Goal: Transaction & Acquisition: Purchase product/service

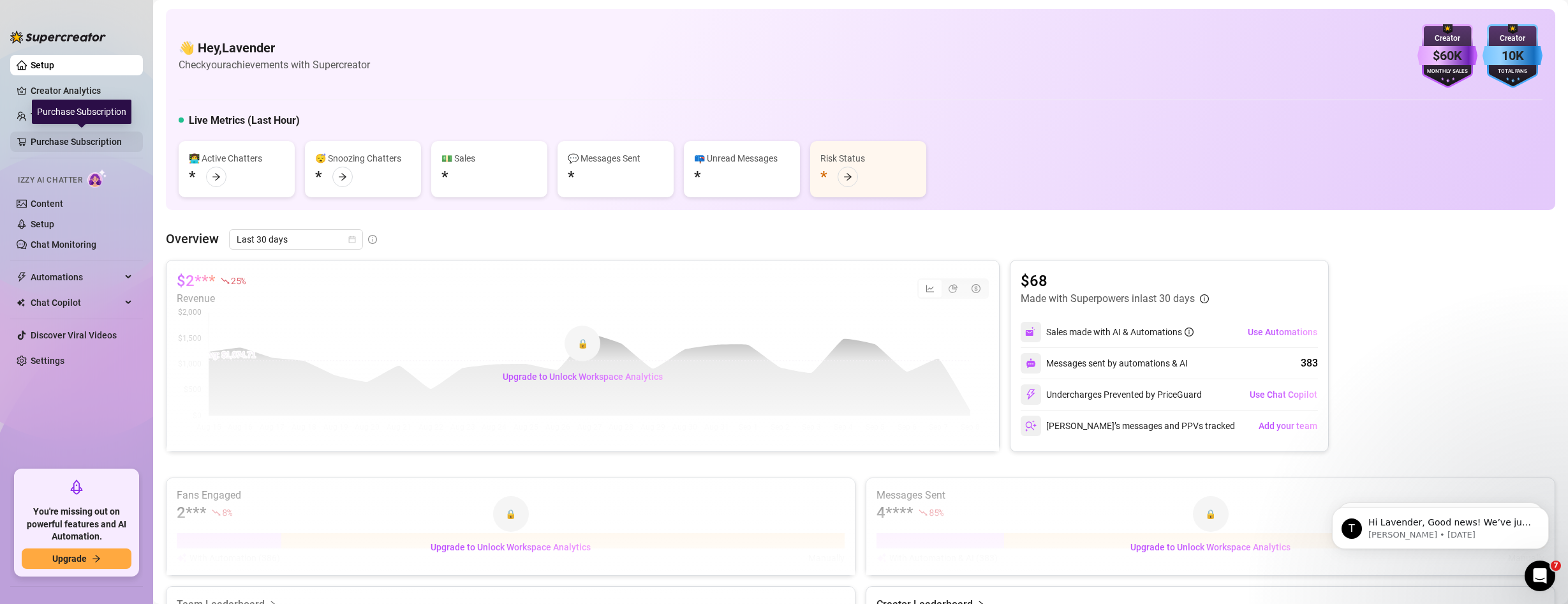
click at [82, 135] on link "Purchase Subscription" at bounding box center [82, 141] width 102 height 20
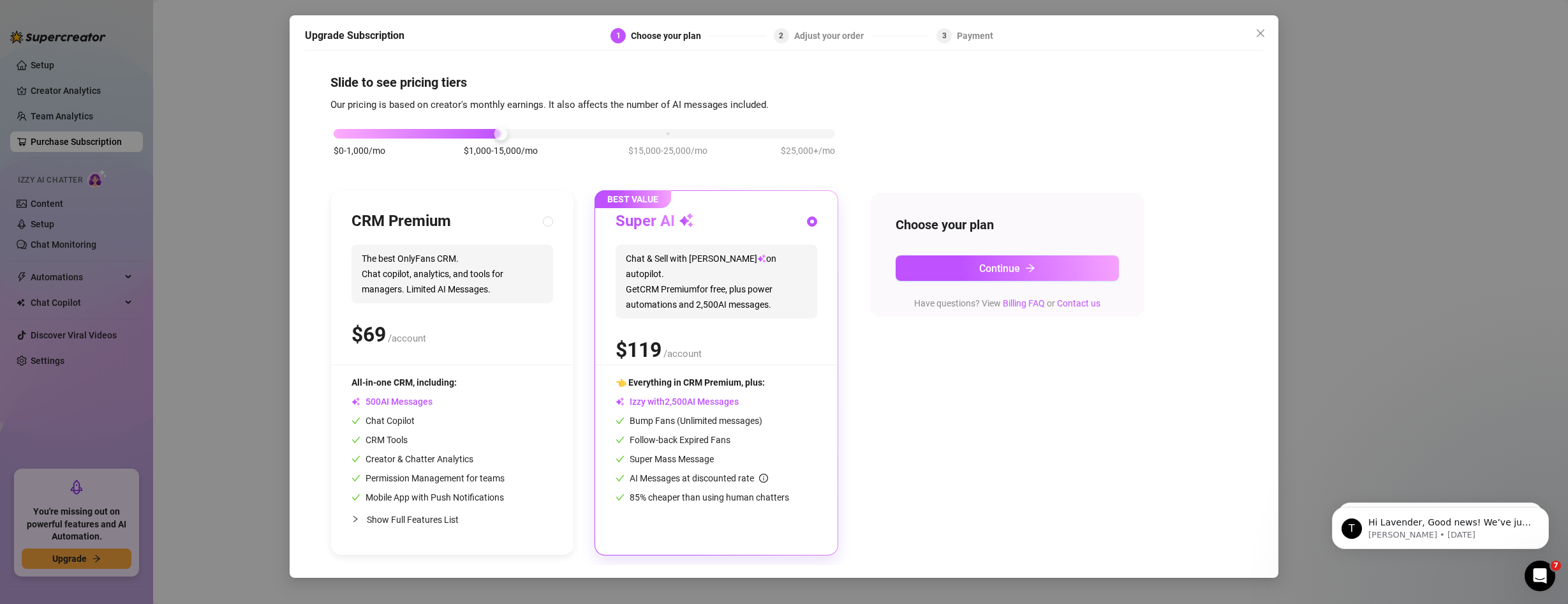
click at [666, 134] on div "$0-1,000/mo $1,000-15,000/mo $15,000-25,000/mo $25,000+/mo" at bounding box center [584, 130] width 501 height 8
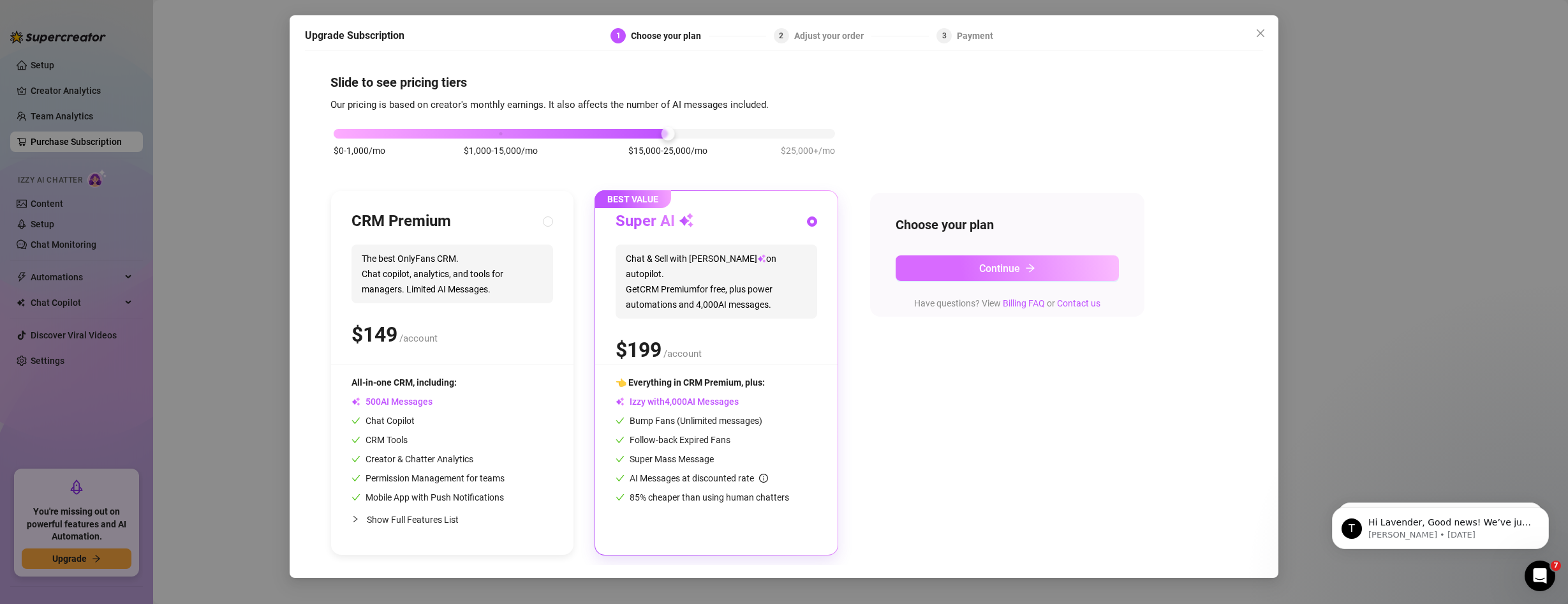
click at [950, 259] on button "Continue" at bounding box center [1007, 268] width 223 height 26
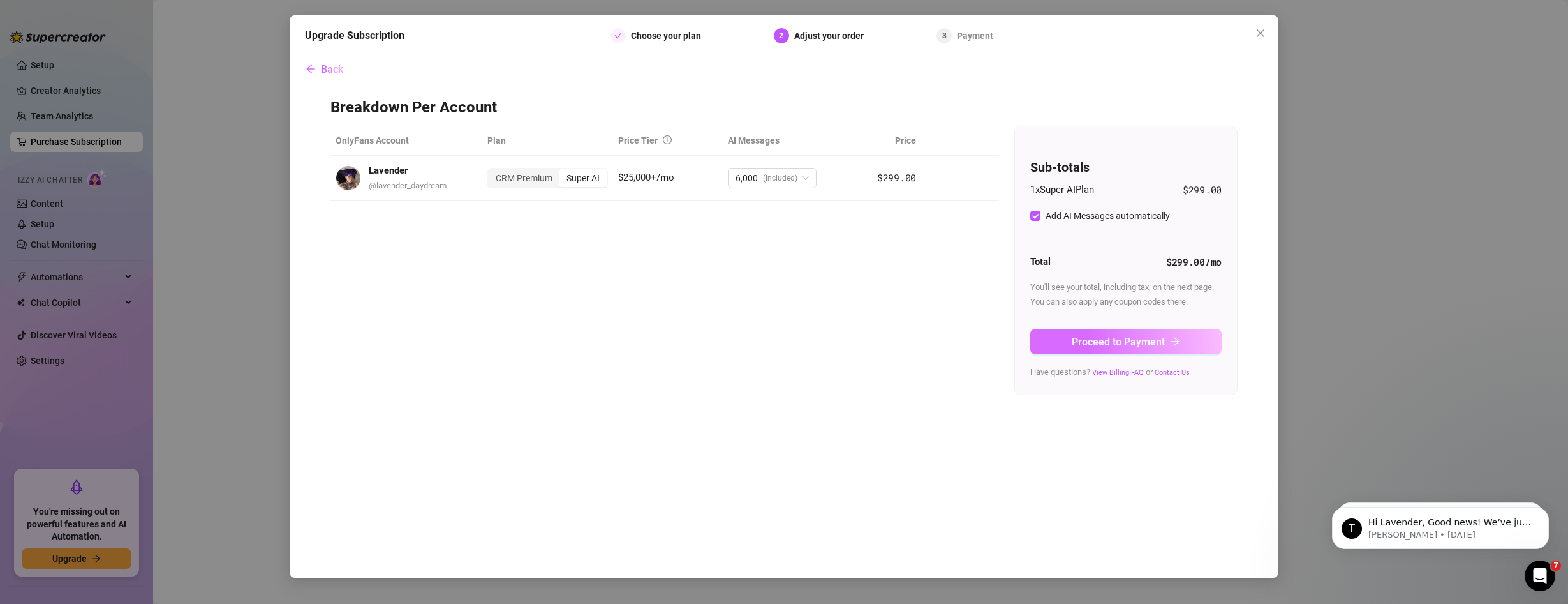
click at [1098, 346] on span "Proceed to Payment" at bounding box center [1119, 342] width 94 height 12
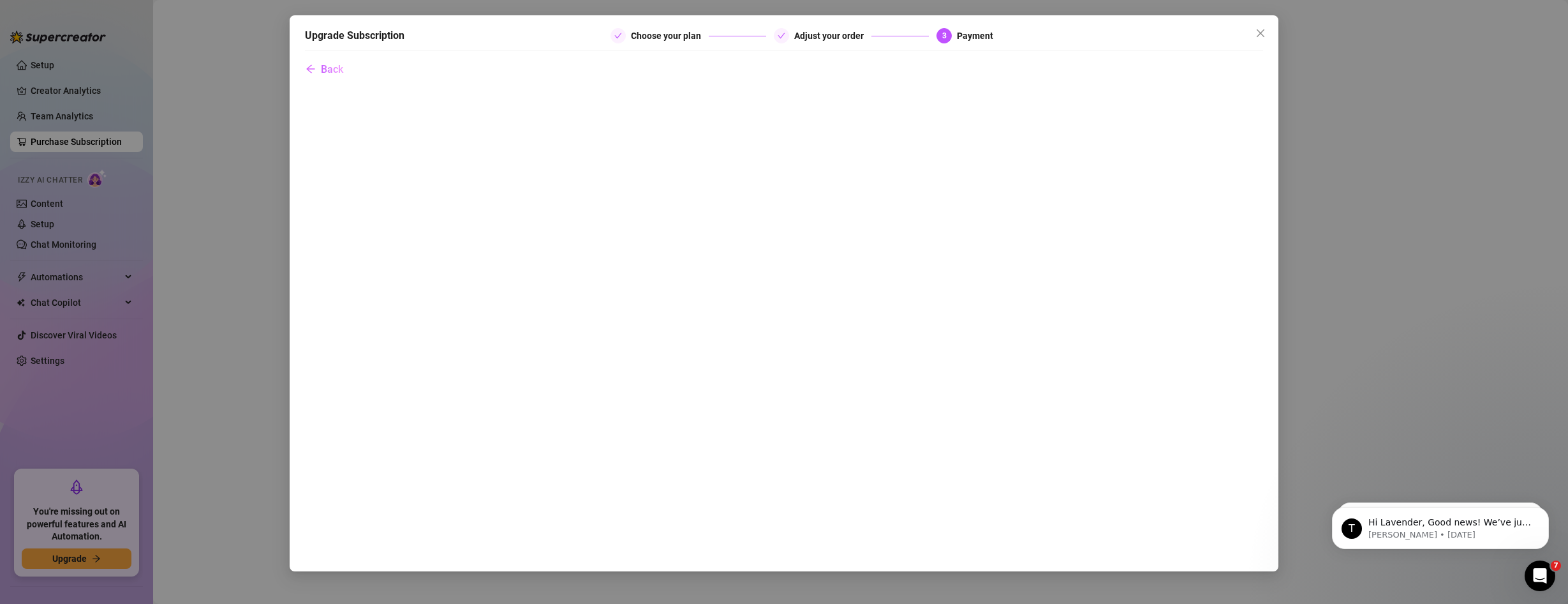
click at [43, 109] on div "Upgrade Subscription Choose your plan Adjust your order 3 Payment Back" at bounding box center [784, 302] width 1568 height 604
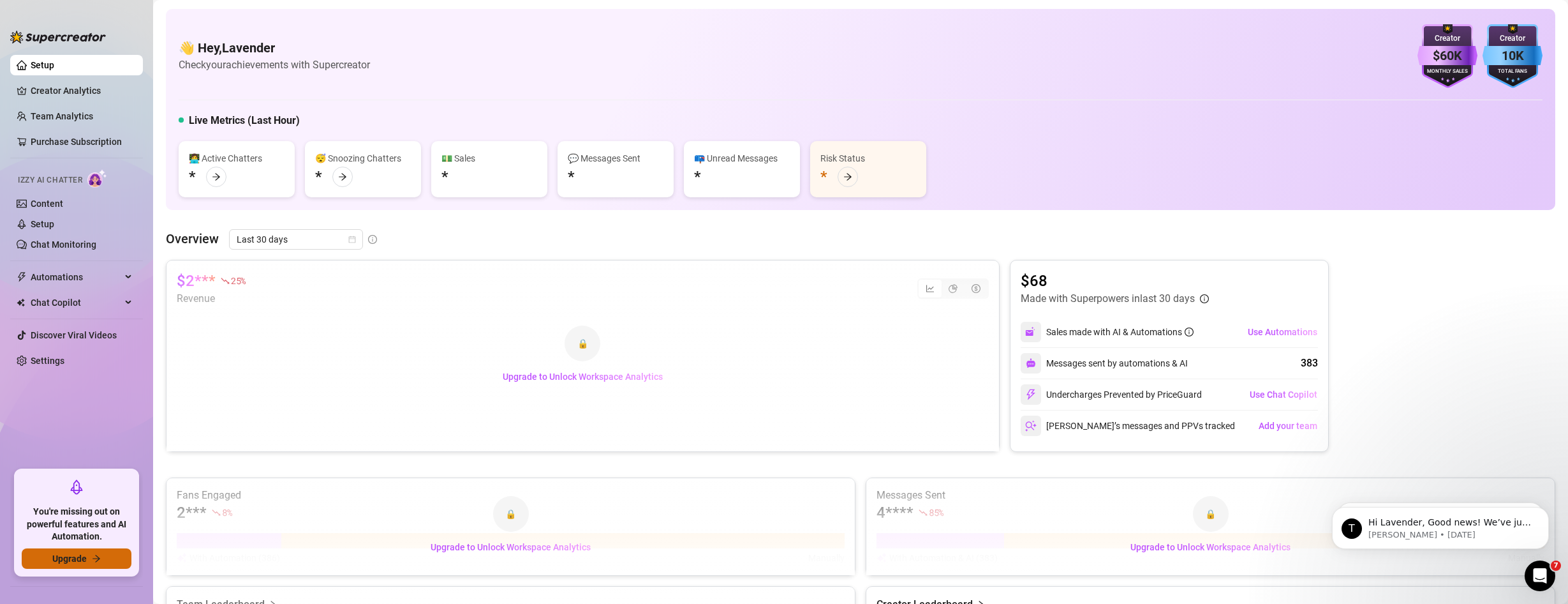
click at [87, 556] on button "Upgrade" at bounding box center [77, 558] width 109 height 20
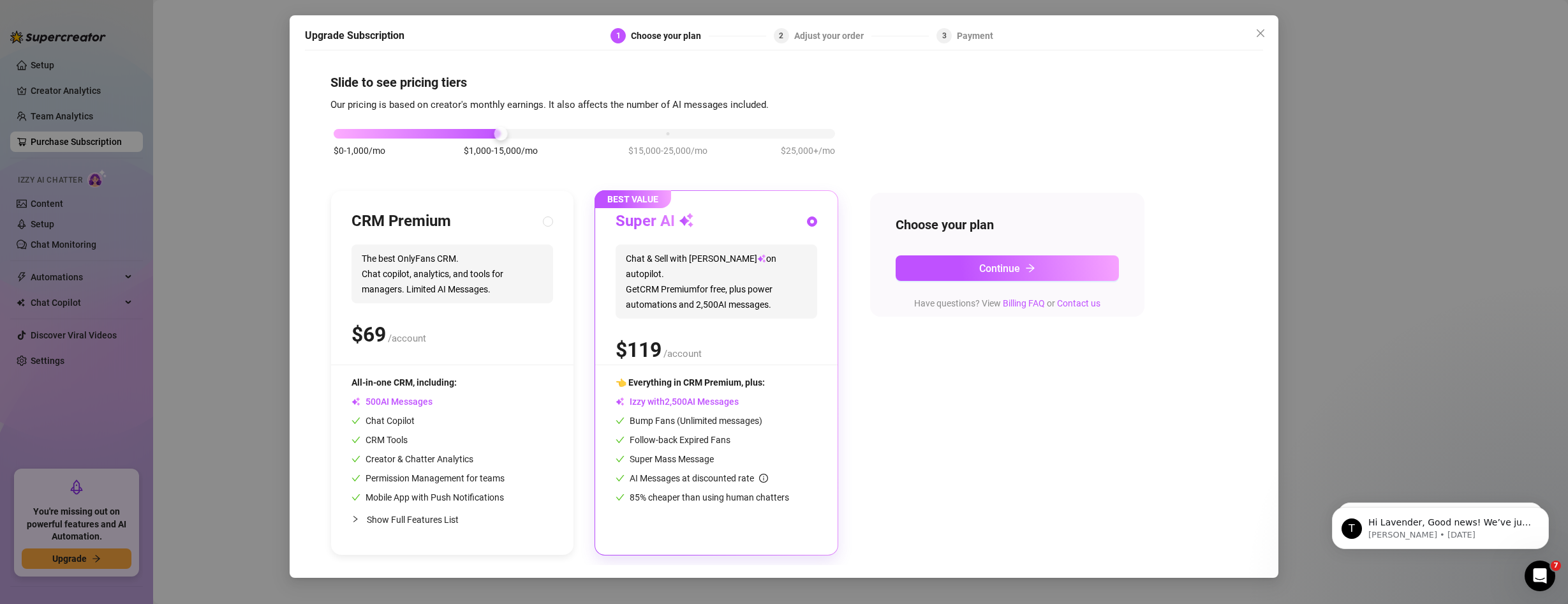
click at [676, 135] on div at bounding box center [584, 133] width 501 height 10
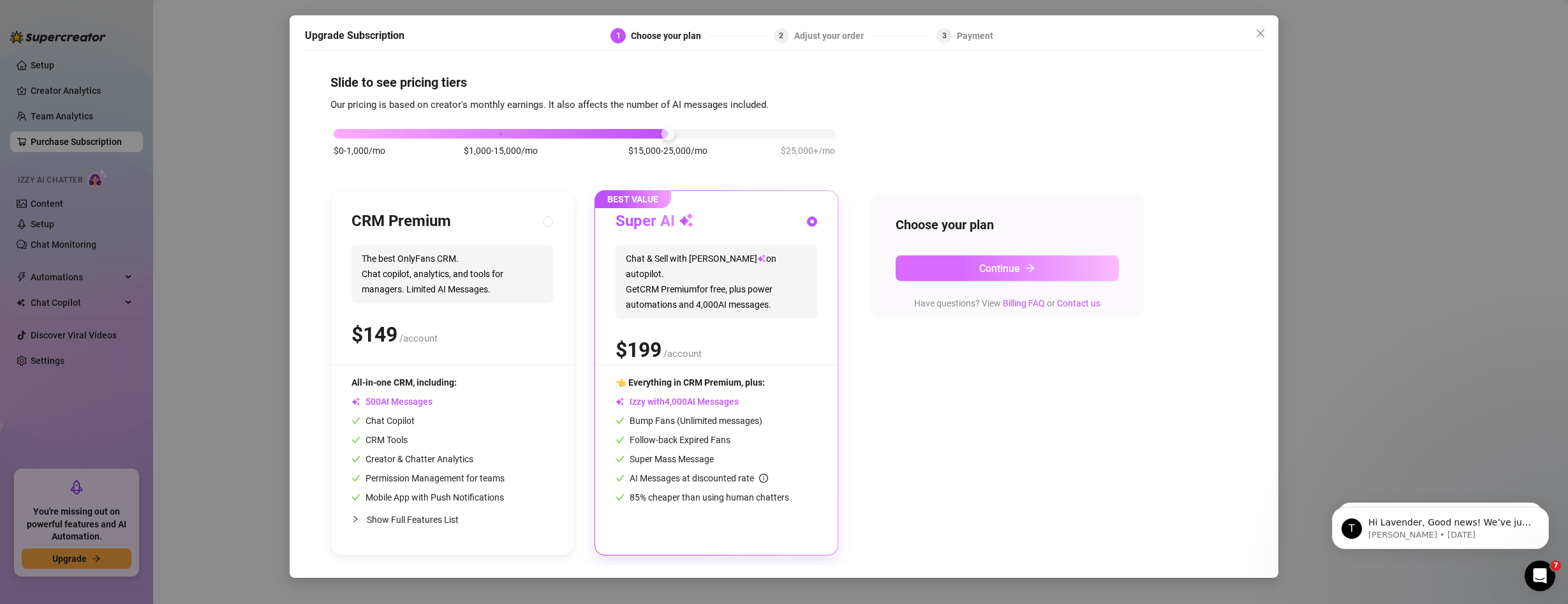
click at [1024, 267] on button "Continue" at bounding box center [1007, 268] width 223 height 26
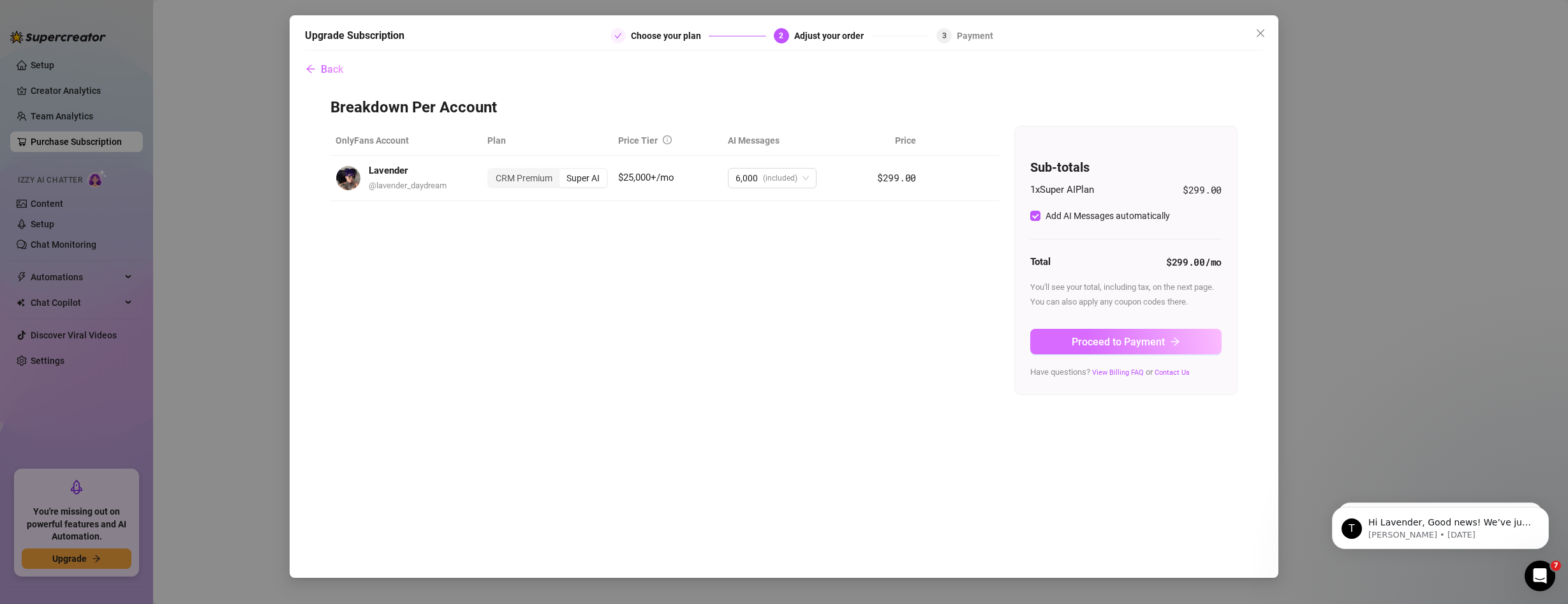
click at [1126, 333] on button "Proceed to Payment" at bounding box center [1126, 341] width 191 height 26
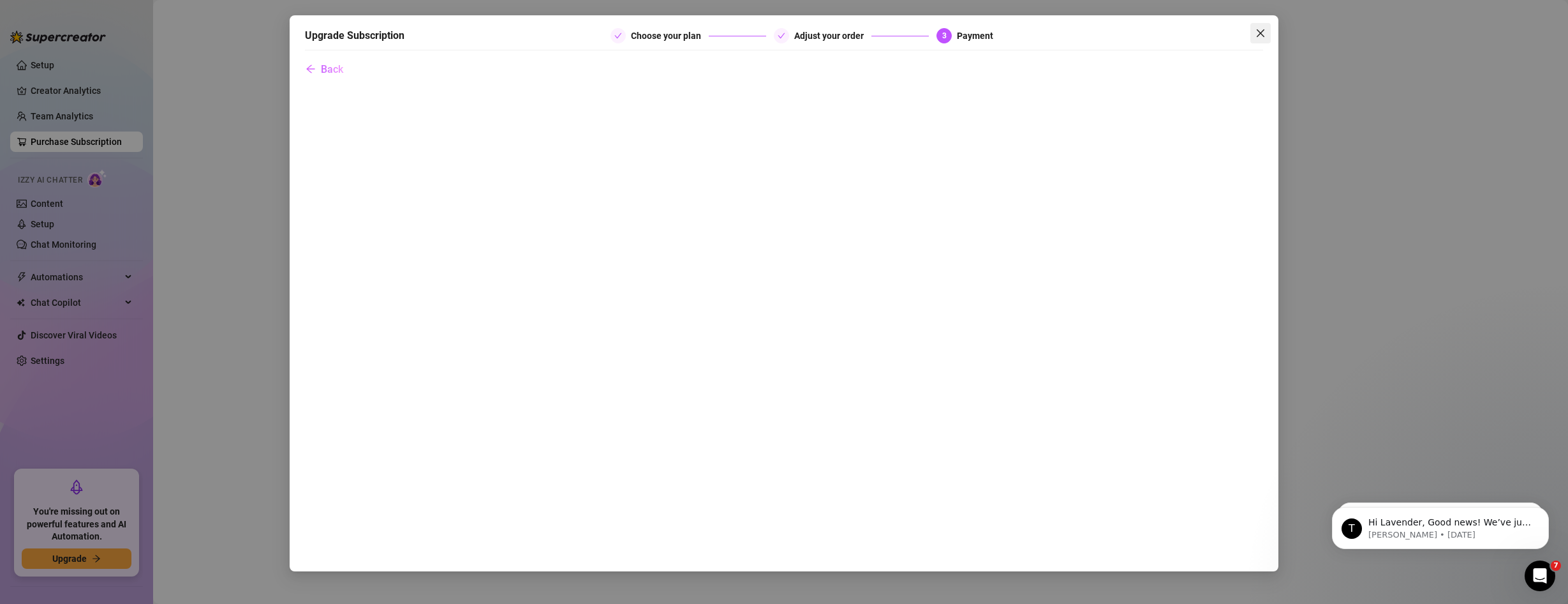
click at [1257, 41] on button "Close" at bounding box center [1260, 33] width 20 height 20
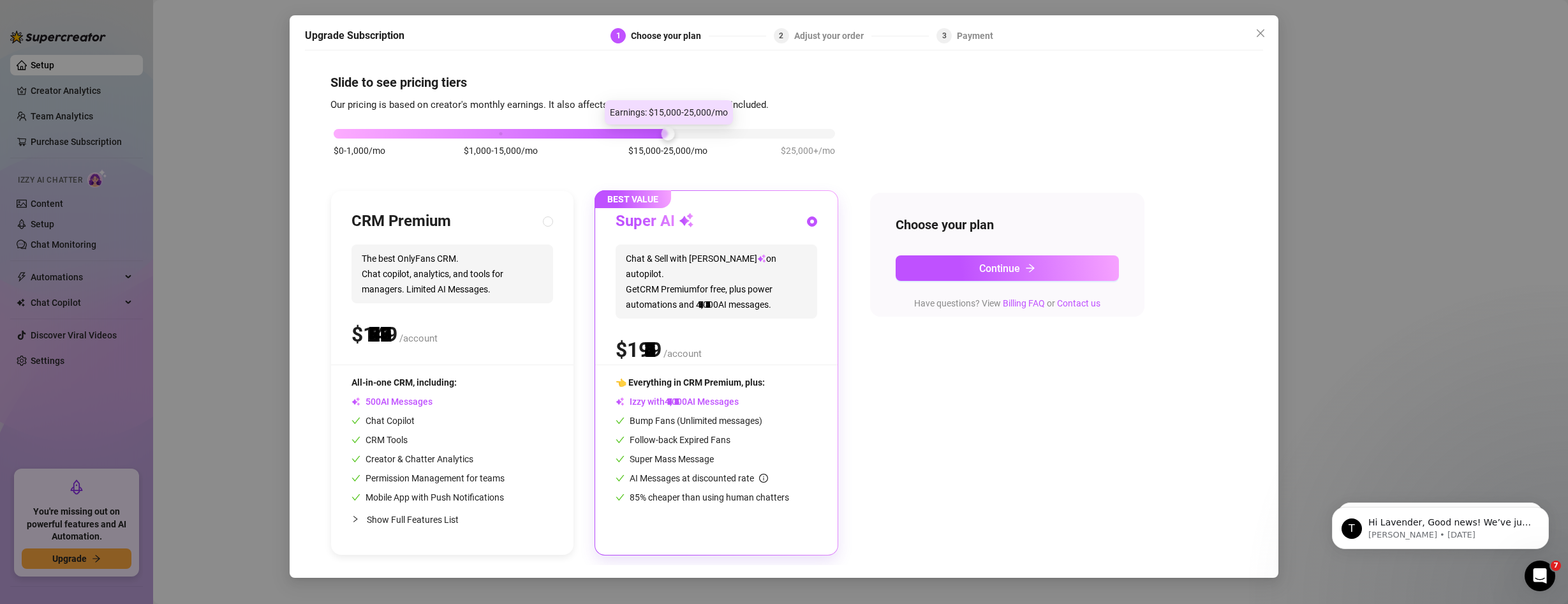
click at [651, 132] on div "$0-1,000/mo $1,000-15,000/mo $15,000-25,000/mo $25,000+/mo" at bounding box center [584, 130] width 501 height 8
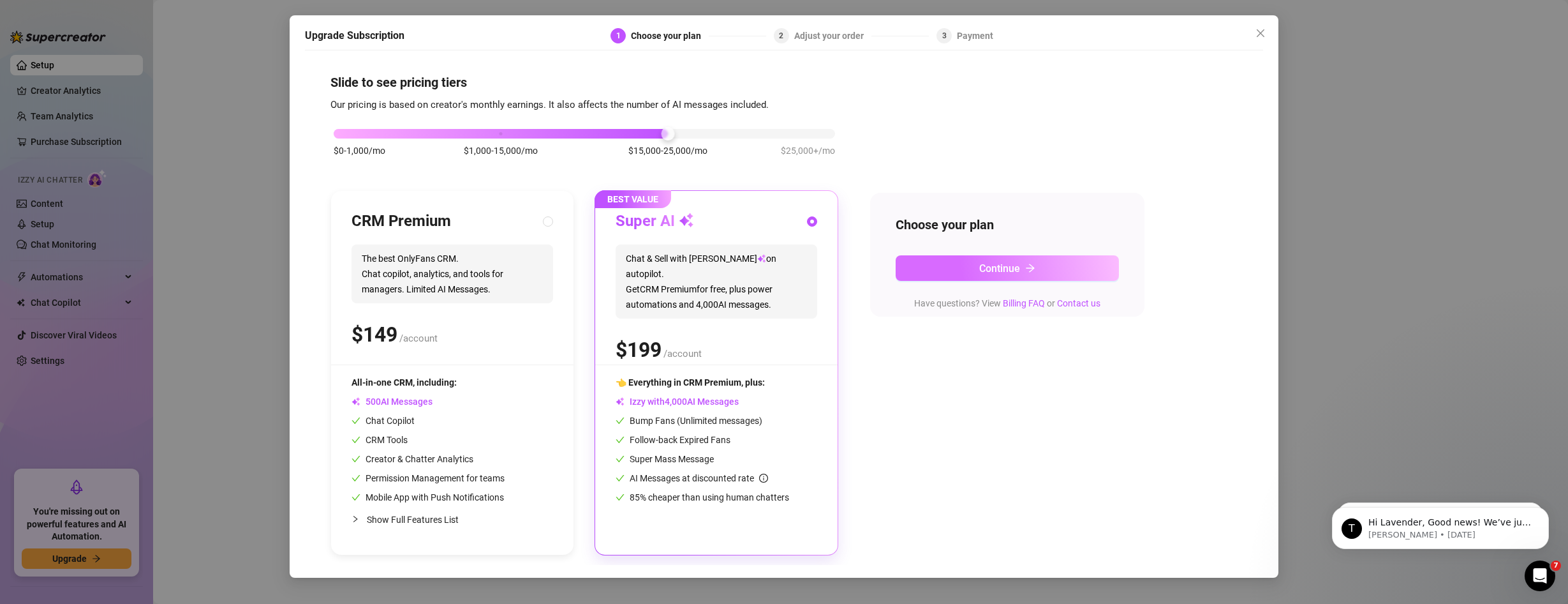
click at [997, 273] on span "Continue" at bounding box center [1000, 268] width 41 height 12
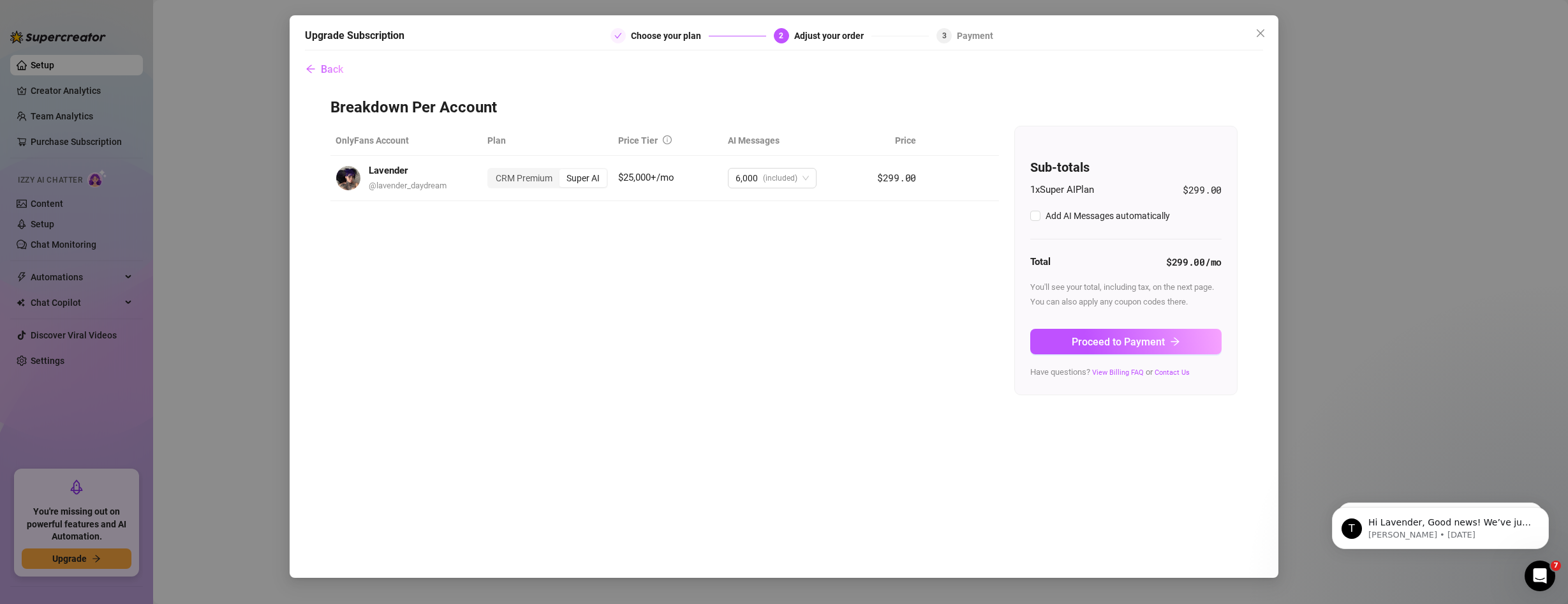
checkbox input "true"
click at [1086, 328] on button "Proceed to Payment" at bounding box center [1126, 341] width 191 height 26
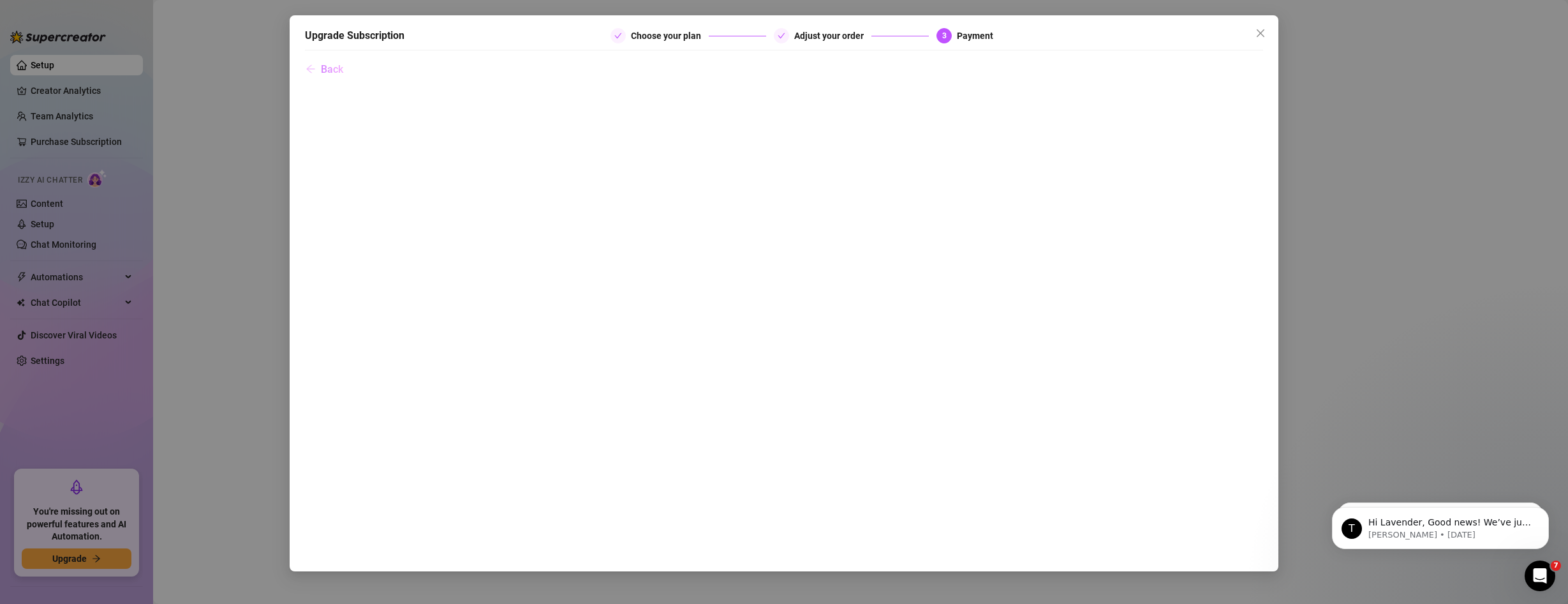
click at [320, 65] on button "Back" at bounding box center [325, 69] width 39 height 26
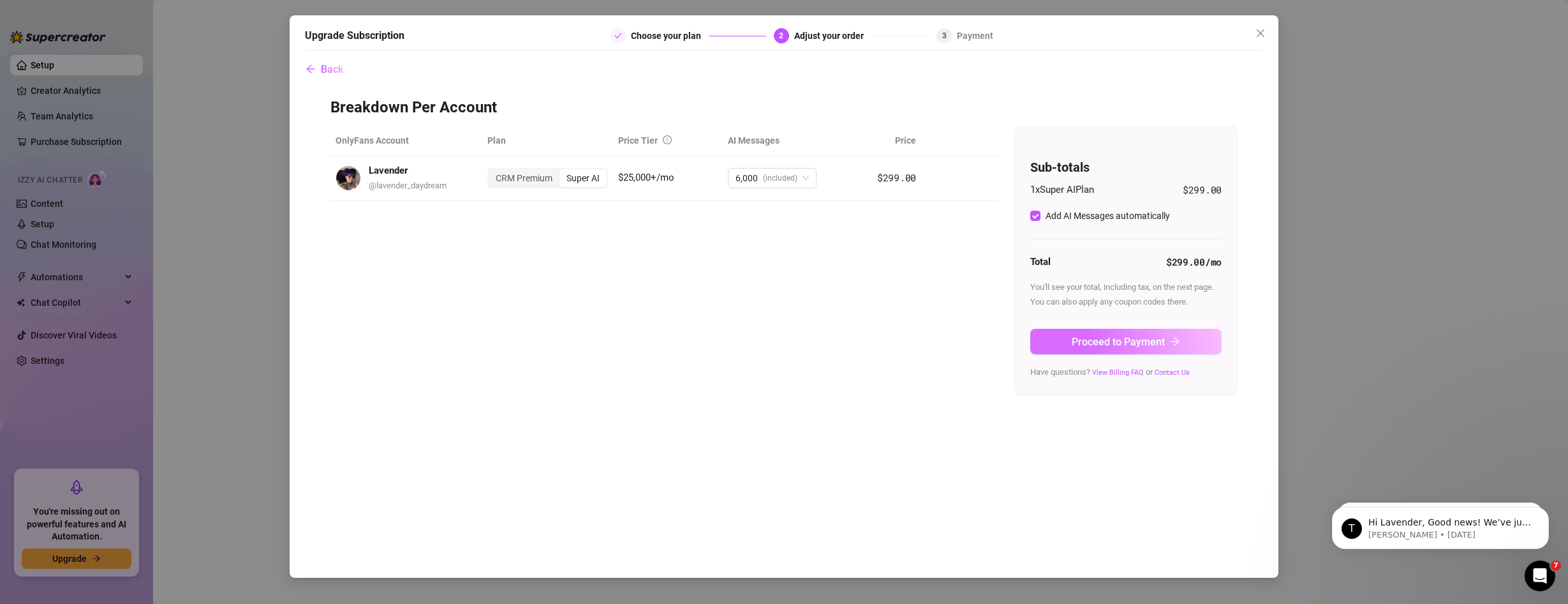
click at [1145, 349] on button "Proceed to Payment" at bounding box center [1126, 341] width 191 height 26
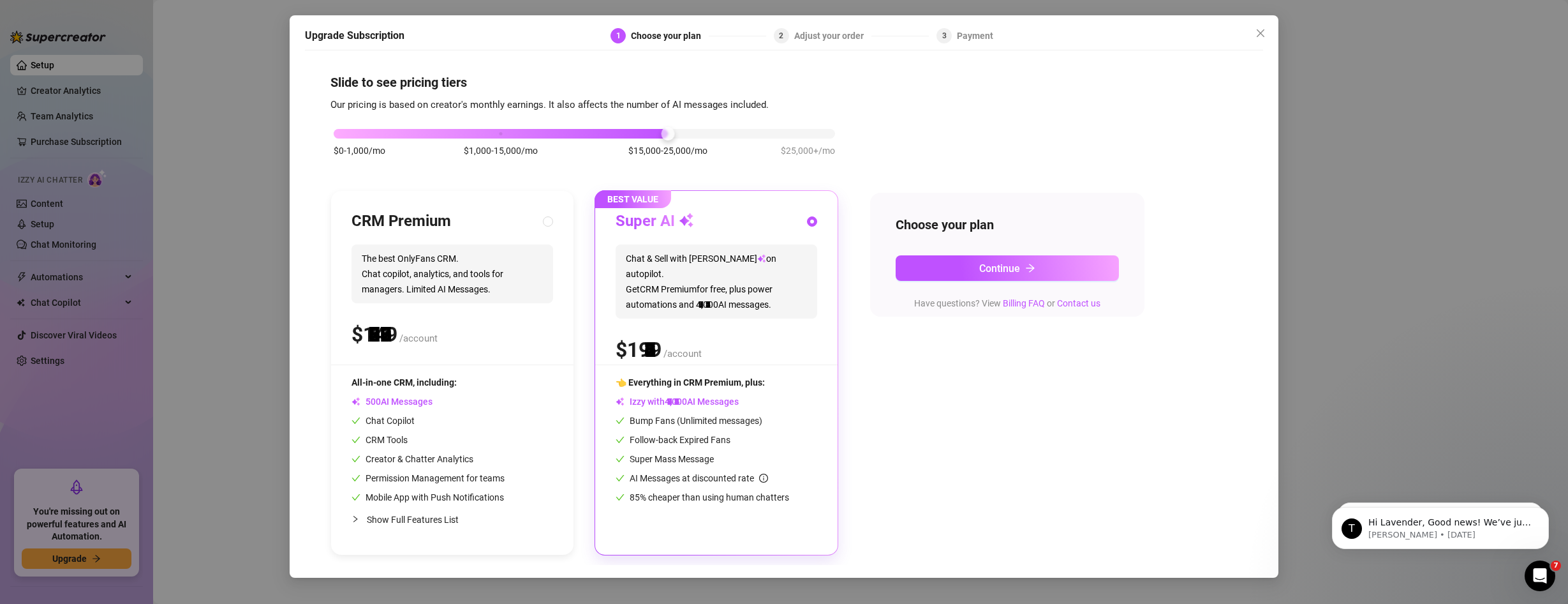
click at [674, 134] on div "$0-1,000/mo $1,000-15,000/mo $15,000-25,000/mo $25,000+/mo" at bounding box center [584, 130] width 501 height 8
click at [796, 129] on div "$0-1,000/mo $1,000-15,000/mo $15,000-25,000/mo $25,000+/mo" at bounding box center [584, 130] width 501 height 8
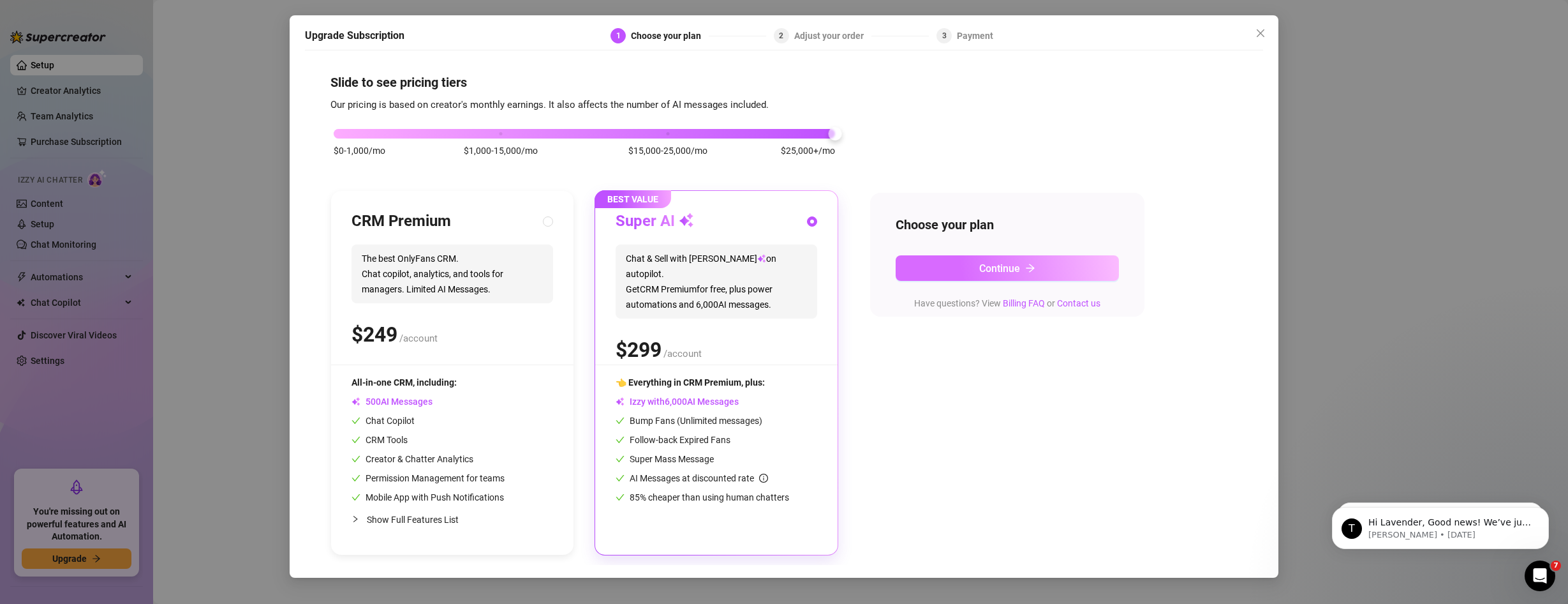
click at [1008, 265] on span "Continue" at bounding box center [1000, 268] width 41 height 12
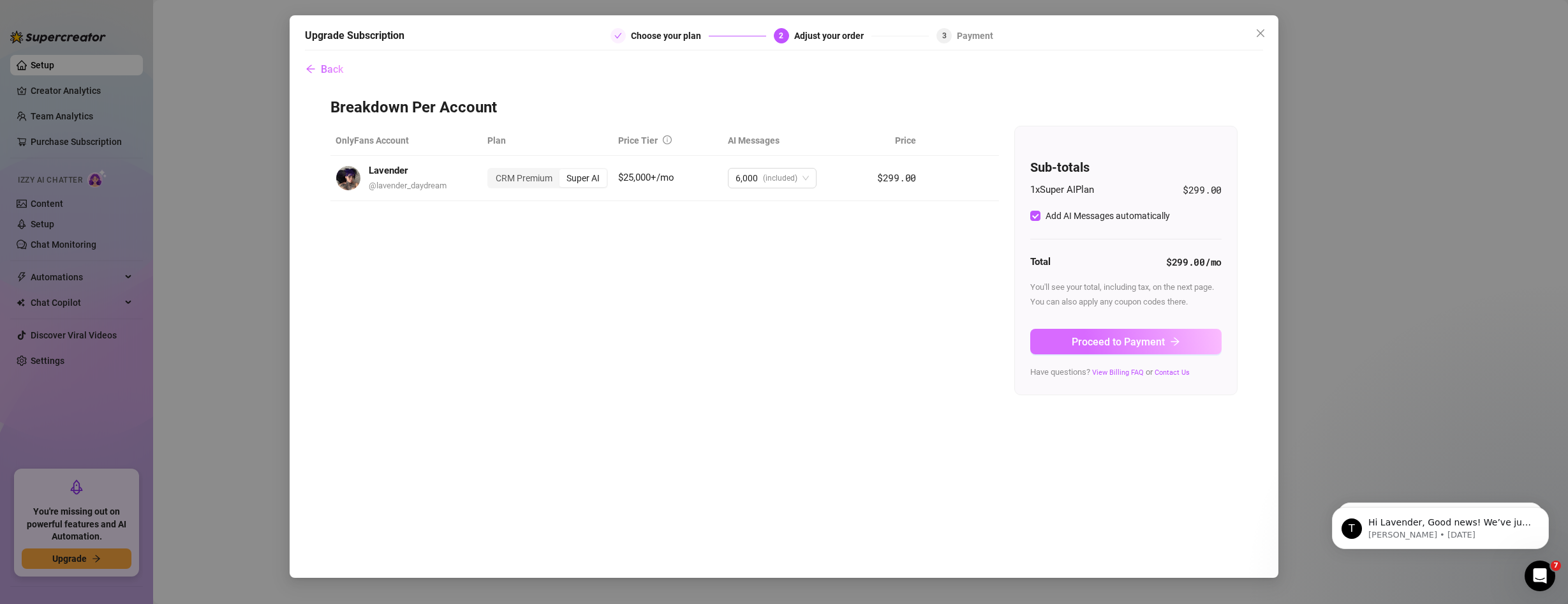
click at [1102, 343] on span "Proceed to Payment" at bounding box center [1119, 342] width 94 height 12
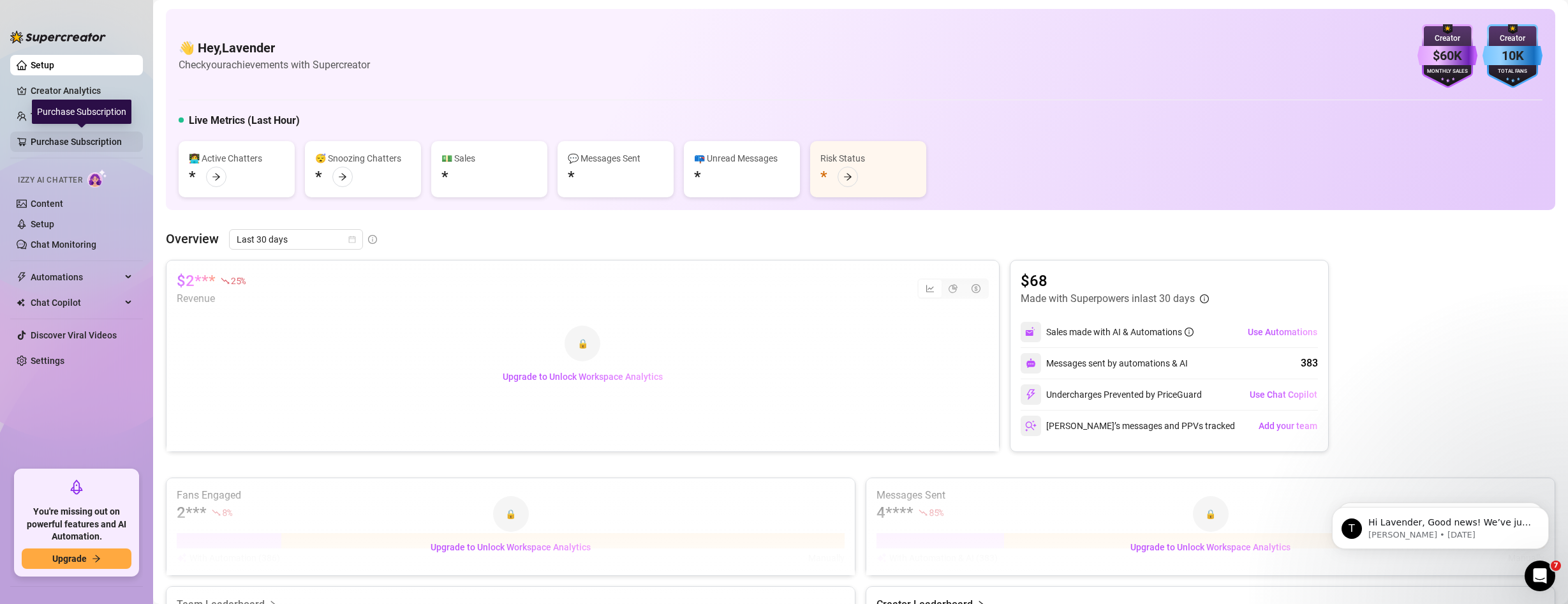
click at [75, 139] on link "Purchase Subscription" at bounding box center [82, 141] width 102 height 20
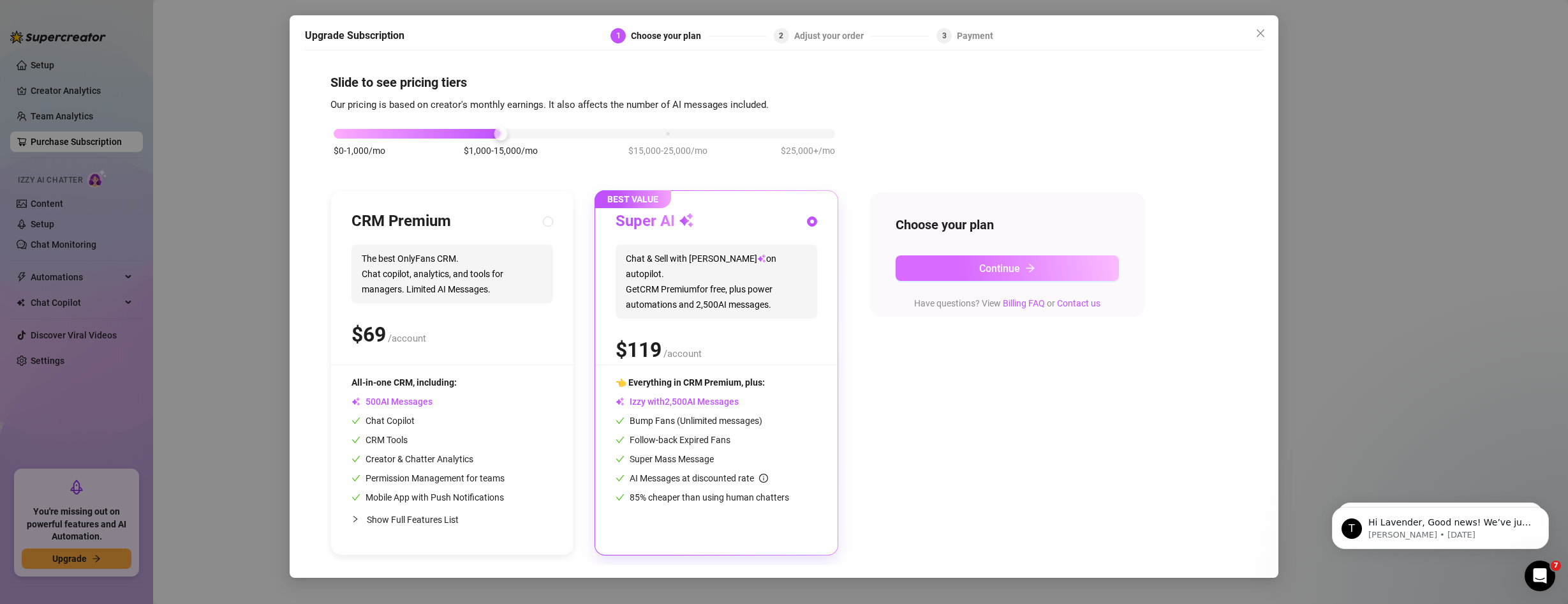
click at [960, 260] on button "Continue" at bounding box center [1007, 268] width 223 height 26
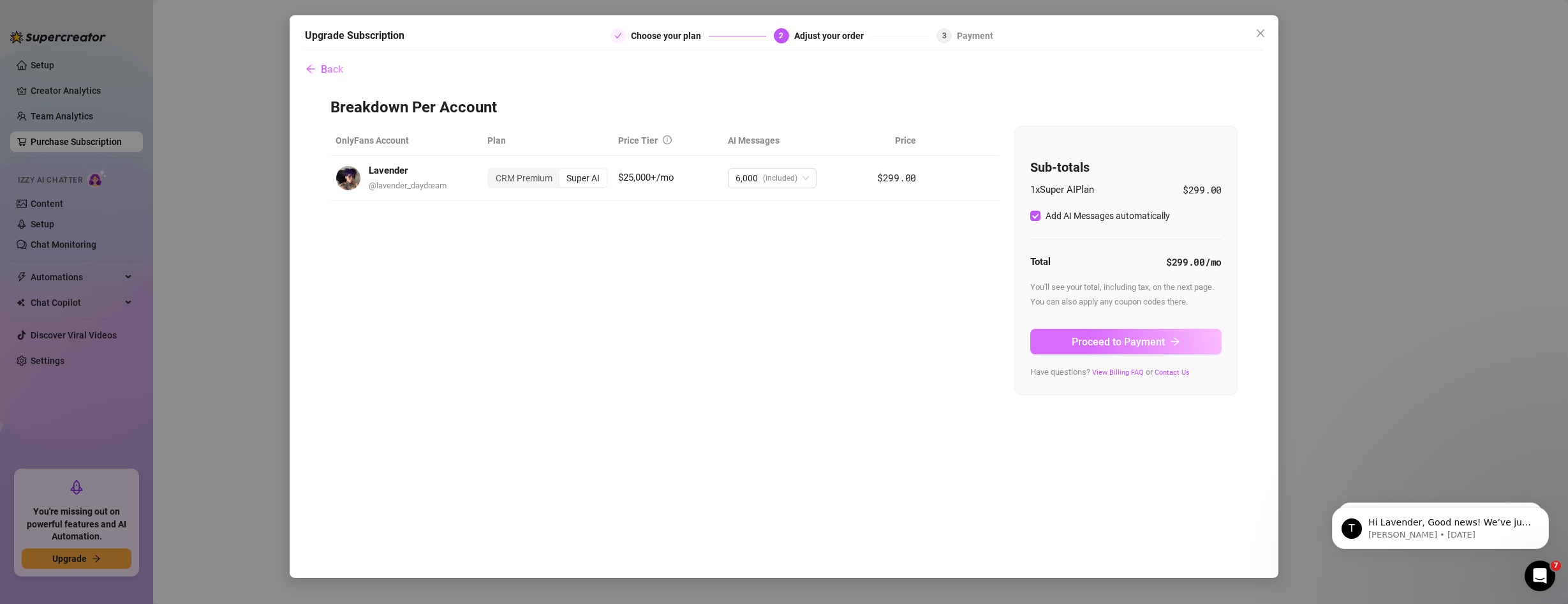
click at [1067, 343] on button "Proceed to Payment" at bounding box center [1126, 341] width 191 height 26
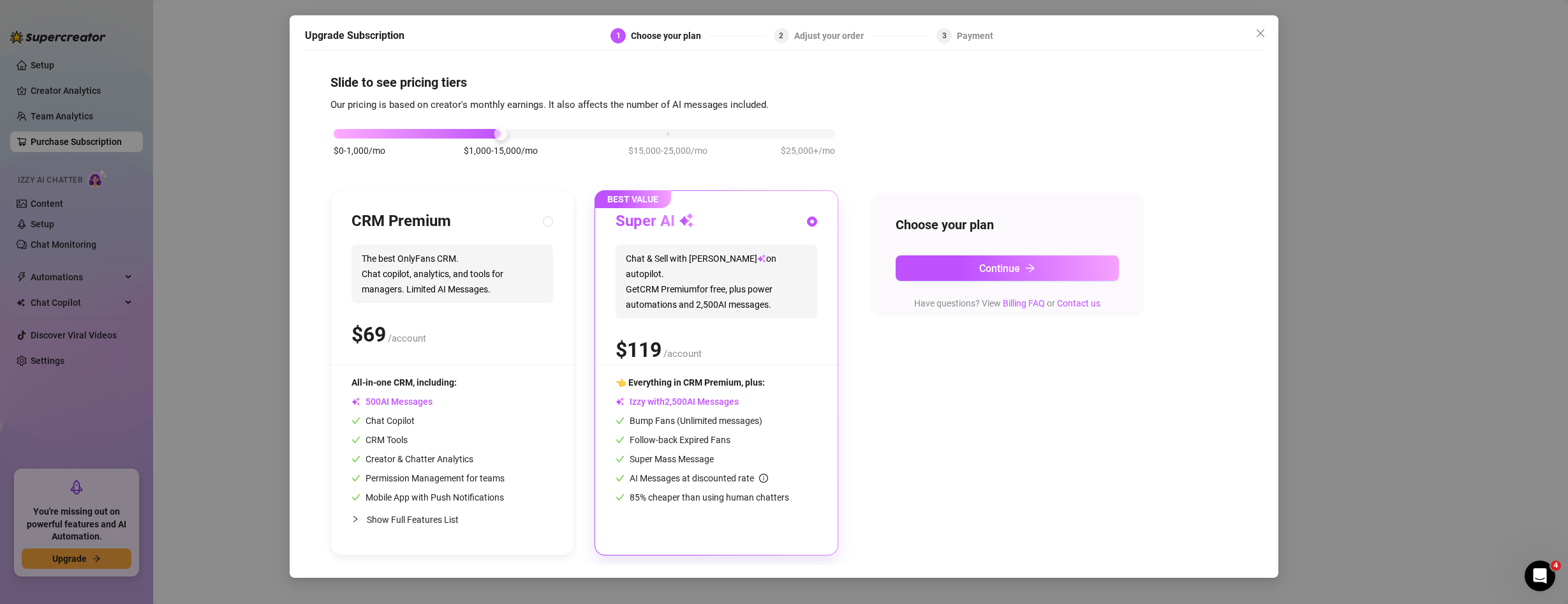
click at [800, 140] on div "$0-1,000/mo $1,000-15,000/mo $15,000-25,000/mo $25,000+/mo" at bounding box center [585, 149] width 508 height 72
click at [803, 132] on div "$0-1,000/mo $1,000-15,000/mo $15,000-25,000/mo $25,000+/mo" at bounding box center [584, 130] width 501 height 8
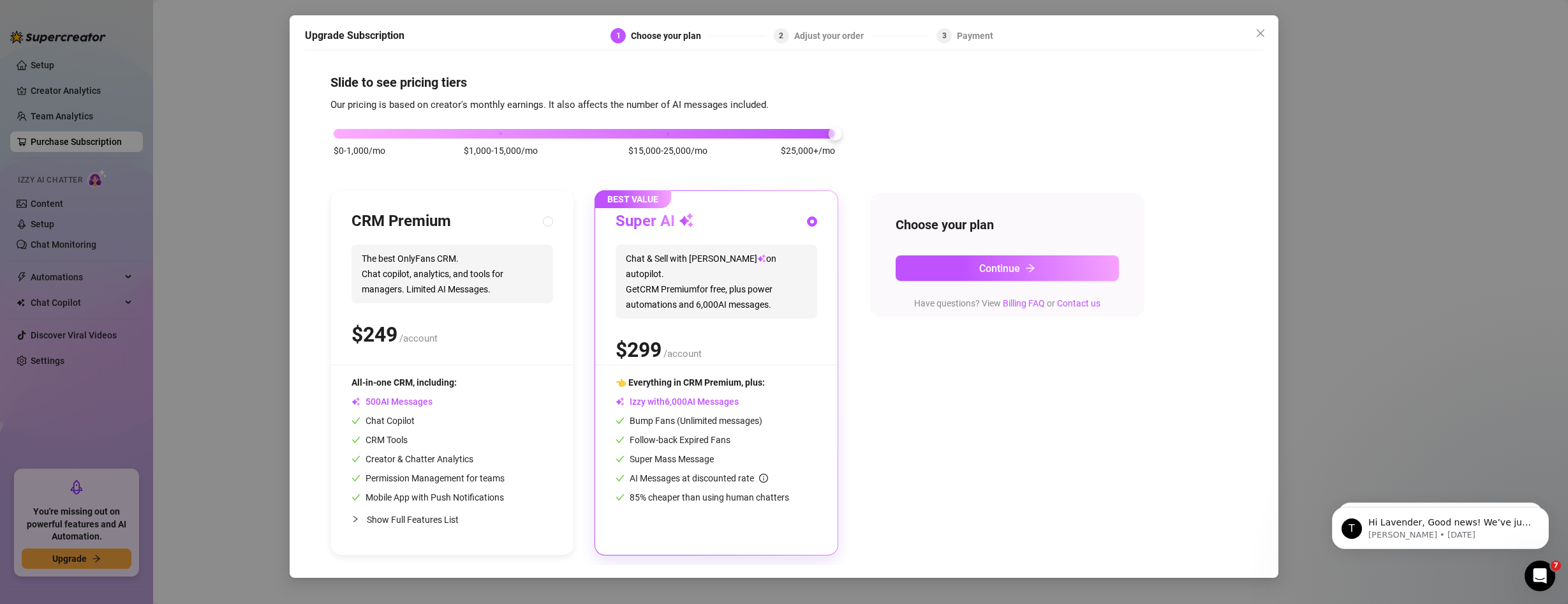
click at [814, 286] on span "Chat & Sell with Izzy on autopilot. Get CRM Premium for free, plus power automa…" at bounding box center [716, 282] width 201 height 74
click at [971, 262] on button "Continue" at bounding box center [1007, 268] width 223 height 26
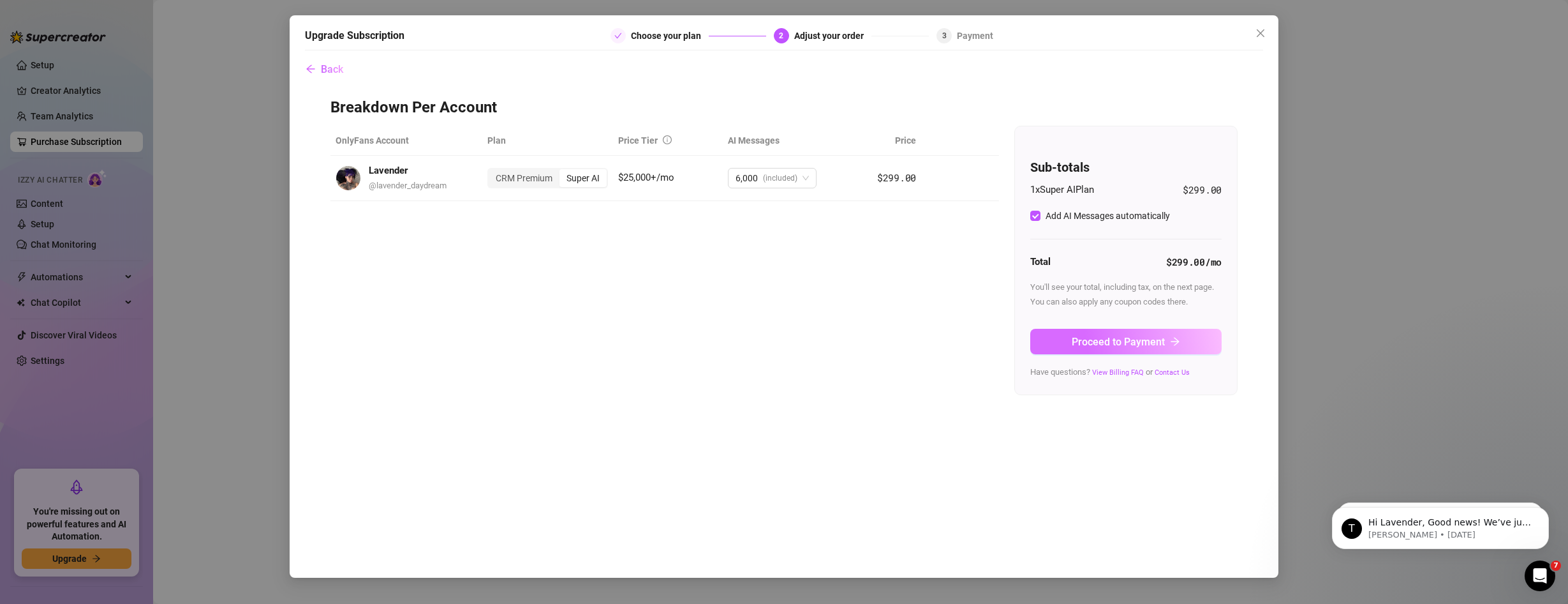
click at [1107, 336] on span "Proceed to Payment" at bounding box center [1119, 342] width 94 height 12
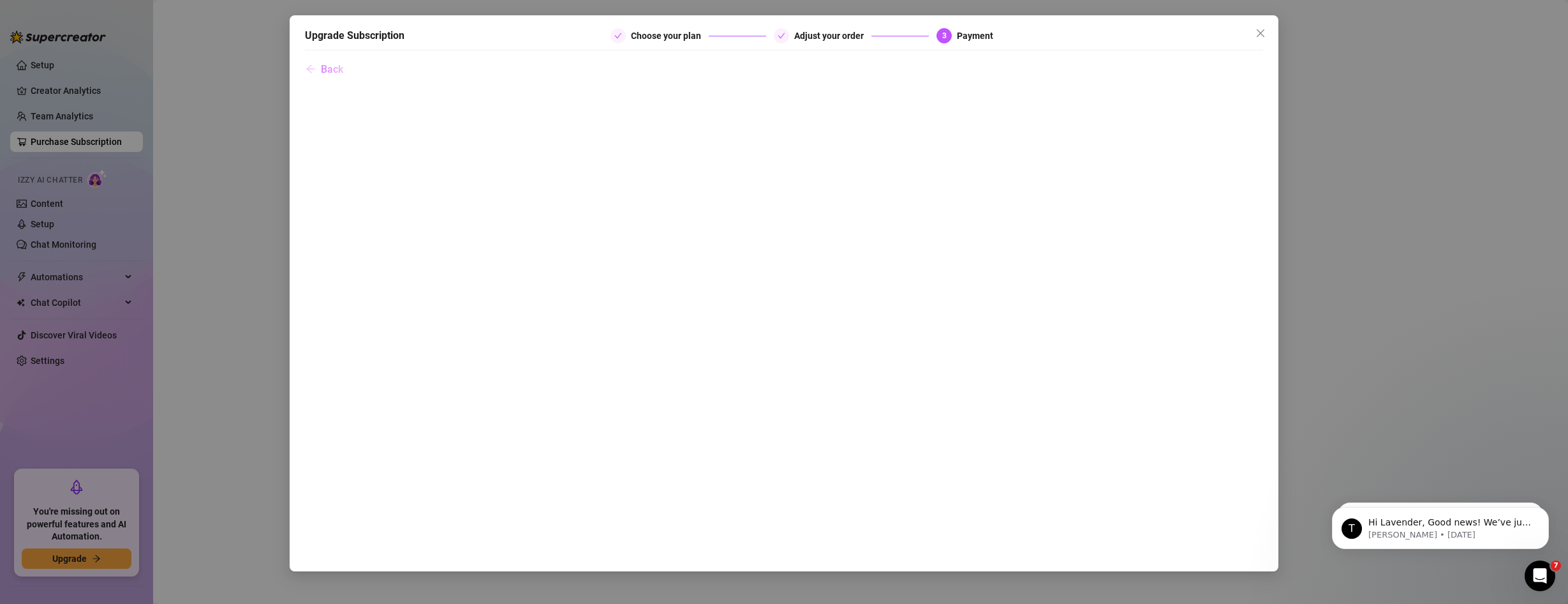
click at [328, 74] on span "Back" at bounding box center [332, 70] width 22 height 12
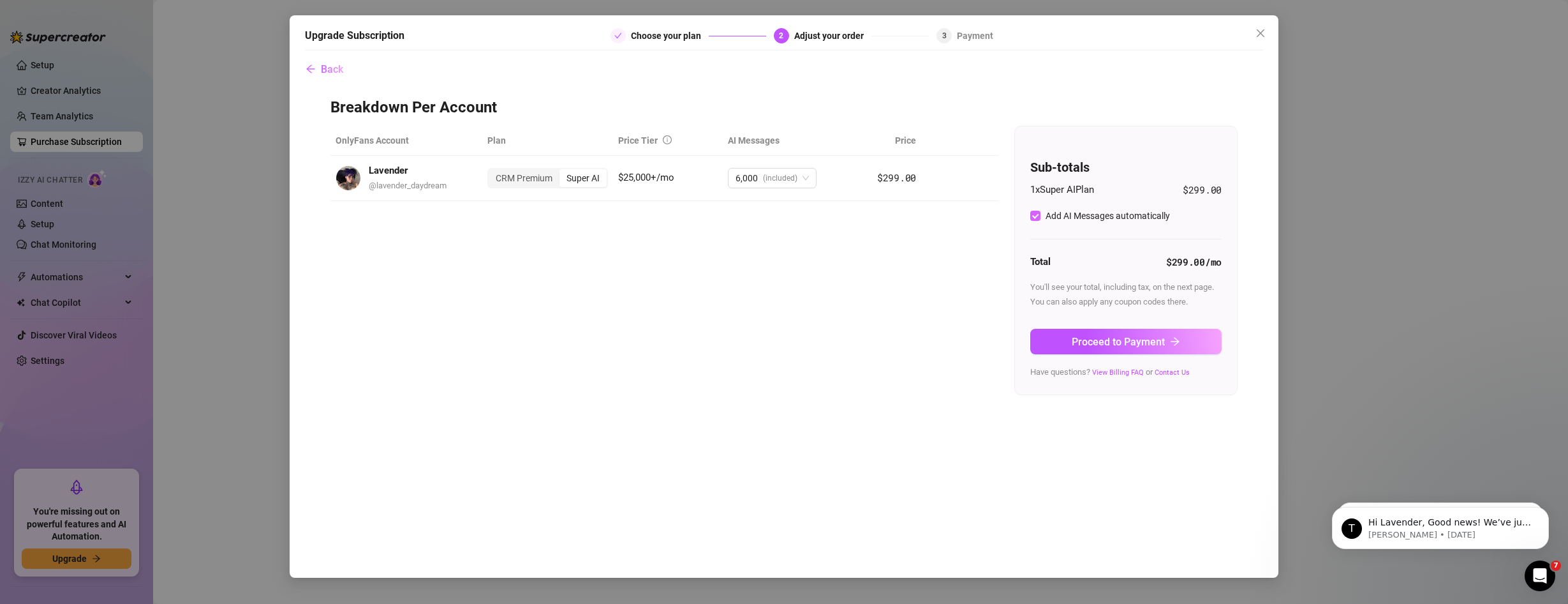
click at [1031, 215] on input "Add AI Messages automatically" at bounding box center [1036, 216] width 11 height 11
click at [1036, 216] on input "Add AI Messages automatically" at bounding box center [1036, 216] width 11 height 11
checkbox input "true"
click at [1086, 338] on span "Proceed to Payment" at bounding box center [1119, 342] width 94 height 12
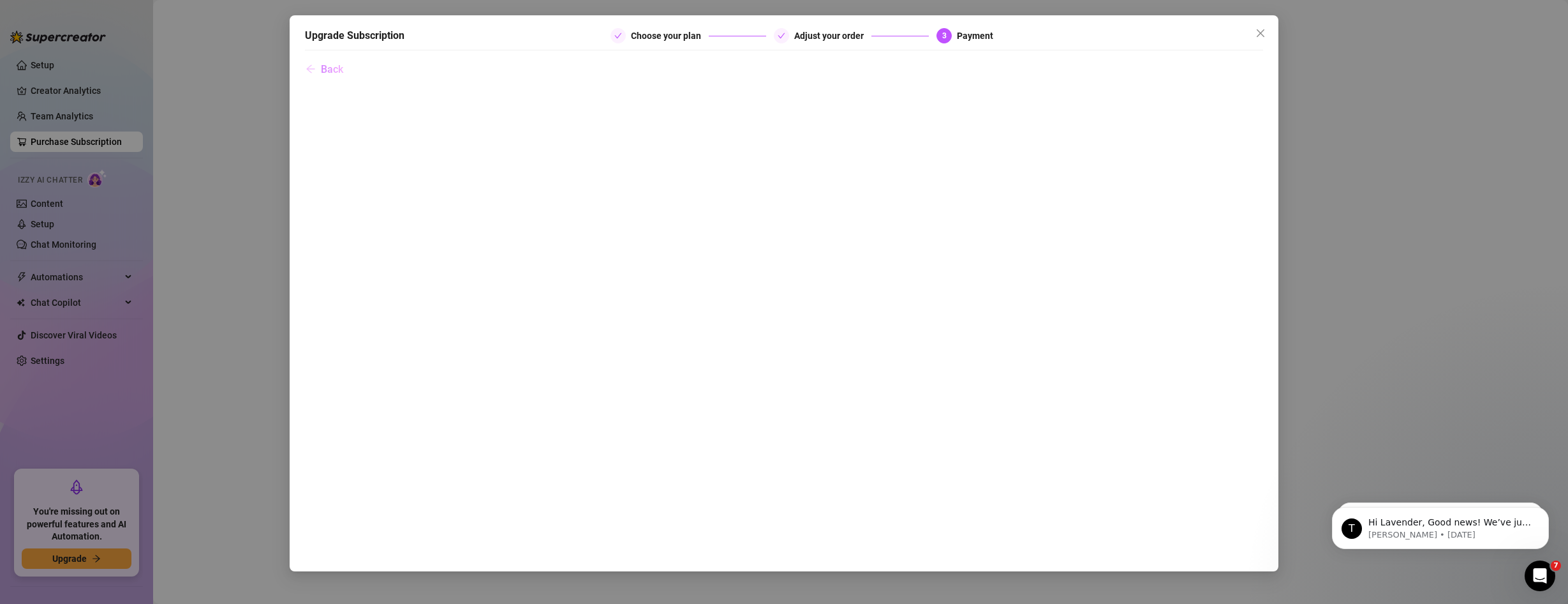
click at [319, 72] on button "Back" at bounding box center [325, 69] width 39 height 26
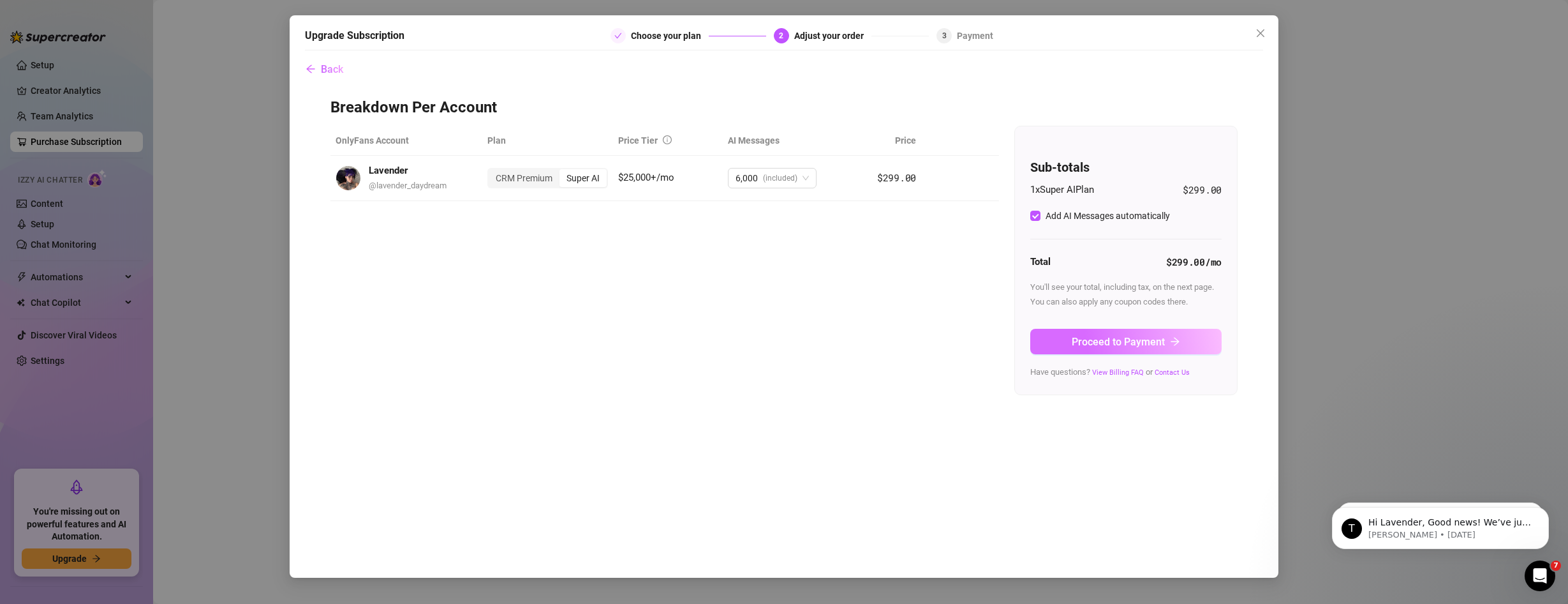
click at [1118, 336] on span "Proceed to Payment" at bounding box center [1119, 342] width 94 height 12
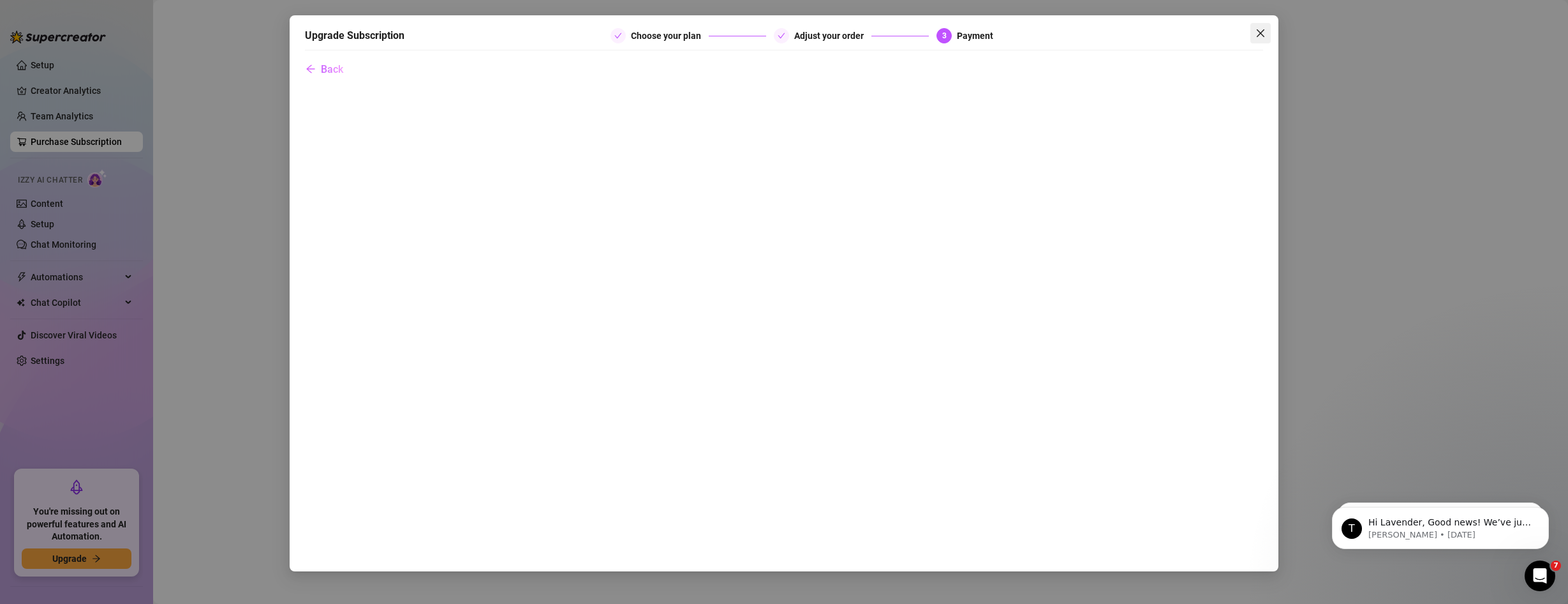
click at [1257, 31] on icon "close" at bounding box center [1261, 34] width 11 height 11
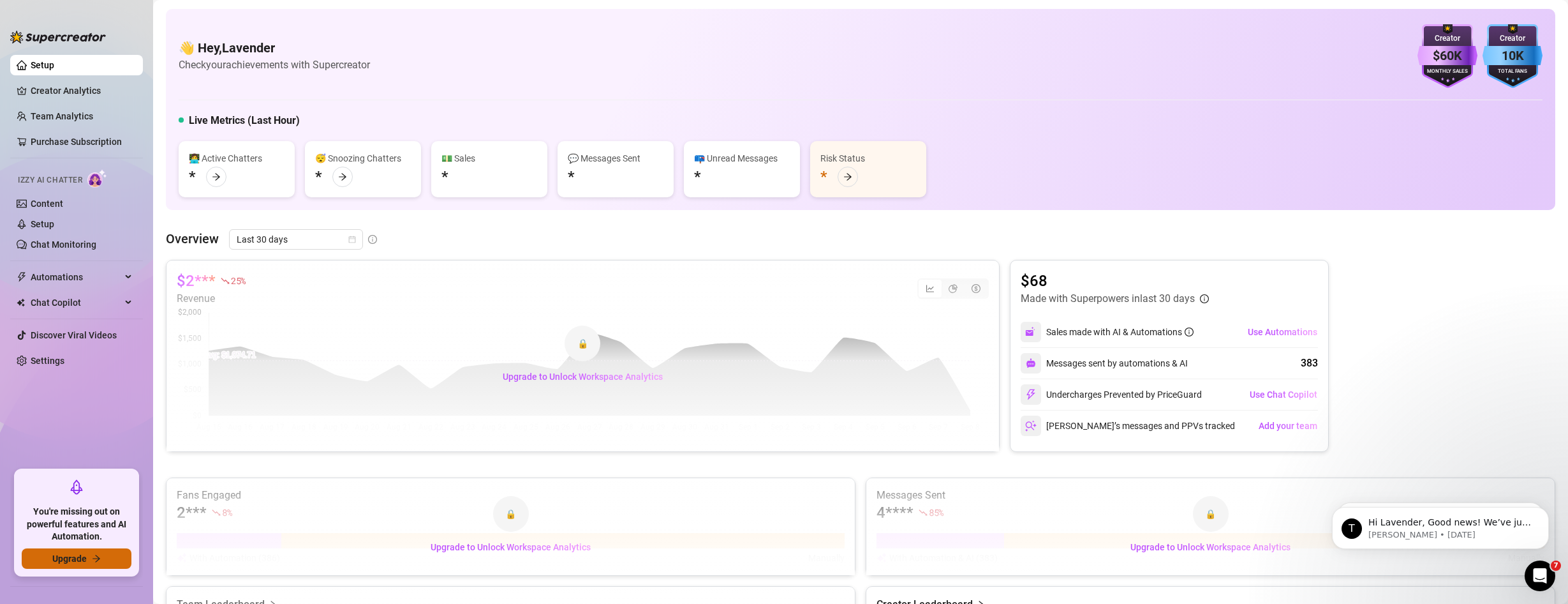
click at [82, 563] on span "Upgrade" at bounding box center [69, 559] width 34 height 11
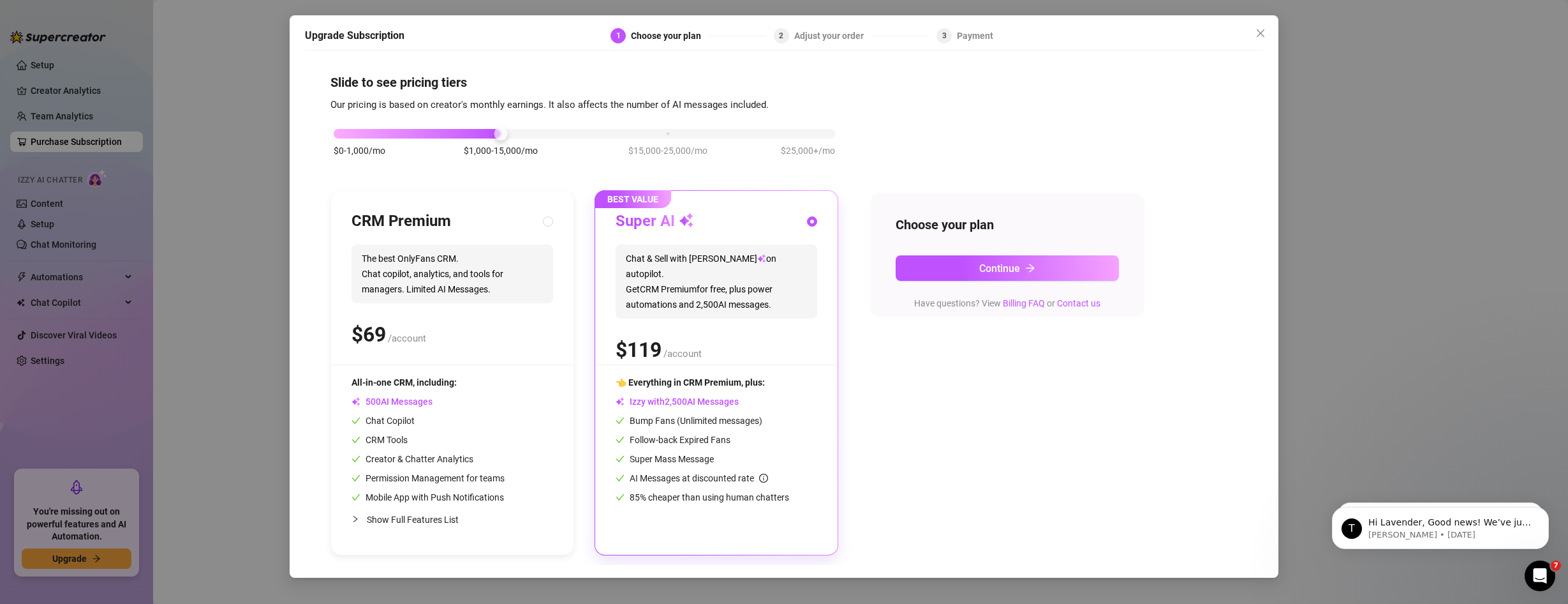
click at [818, 132] on div "$0-1,000/mo $1,000-15,000/mo $15,000-25,000/mo $25,000+/mo" at bounding box center [584, 130] width 501 height 8
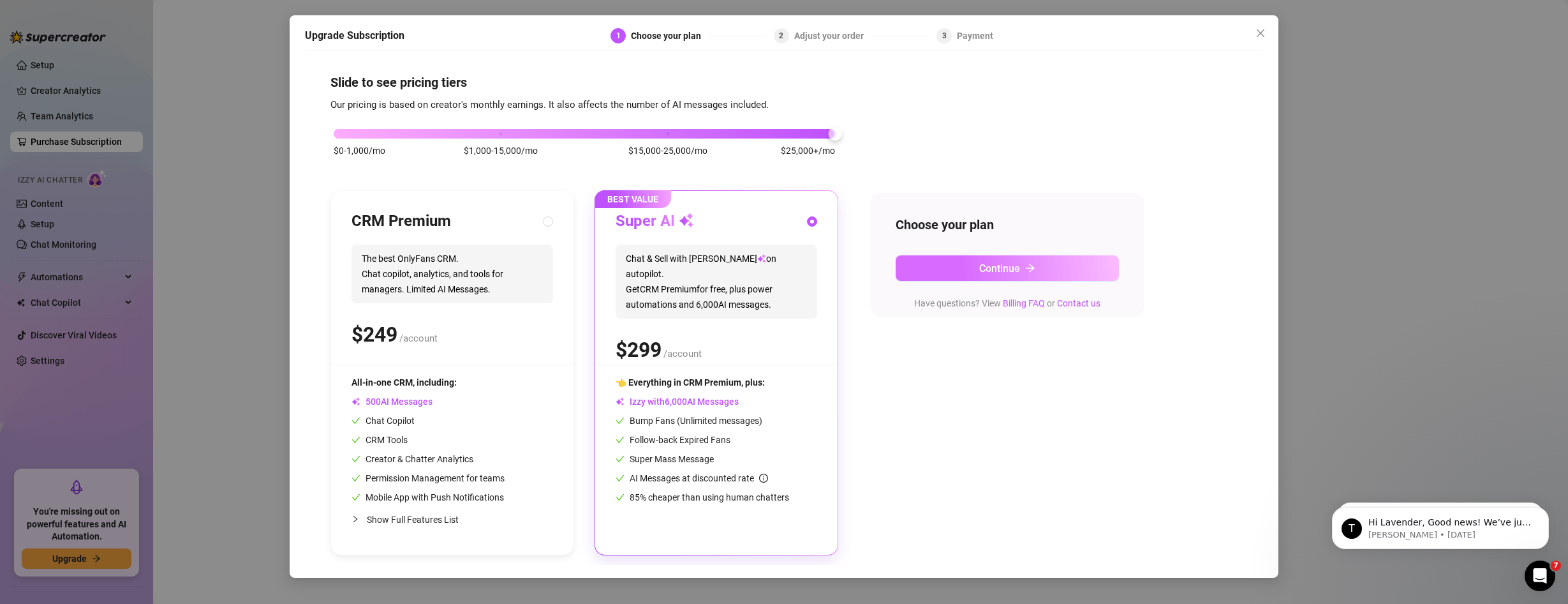
click at [983, 268] on span "Continue" at bounding box center [1000, 268] width 41 height 12
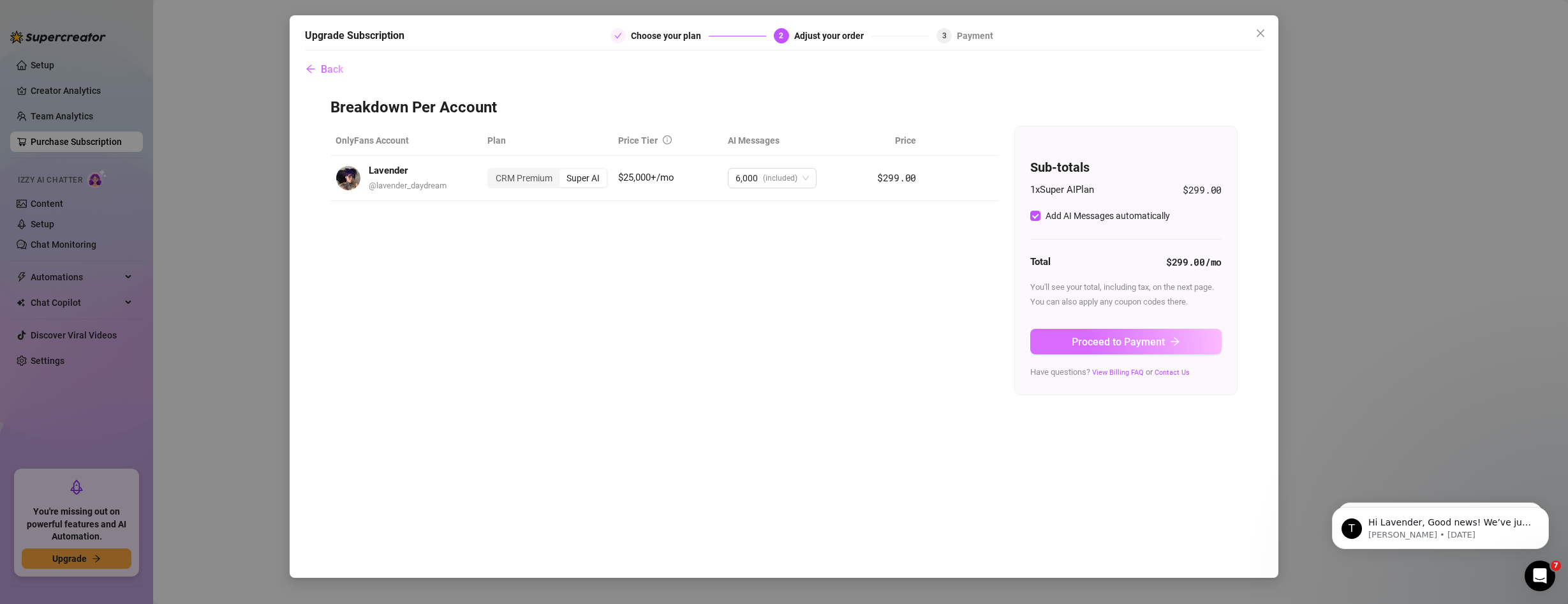
click at [1054, 334] on button "Proceed to Payment" at bounding box center [1126, 341] width 191 height 26
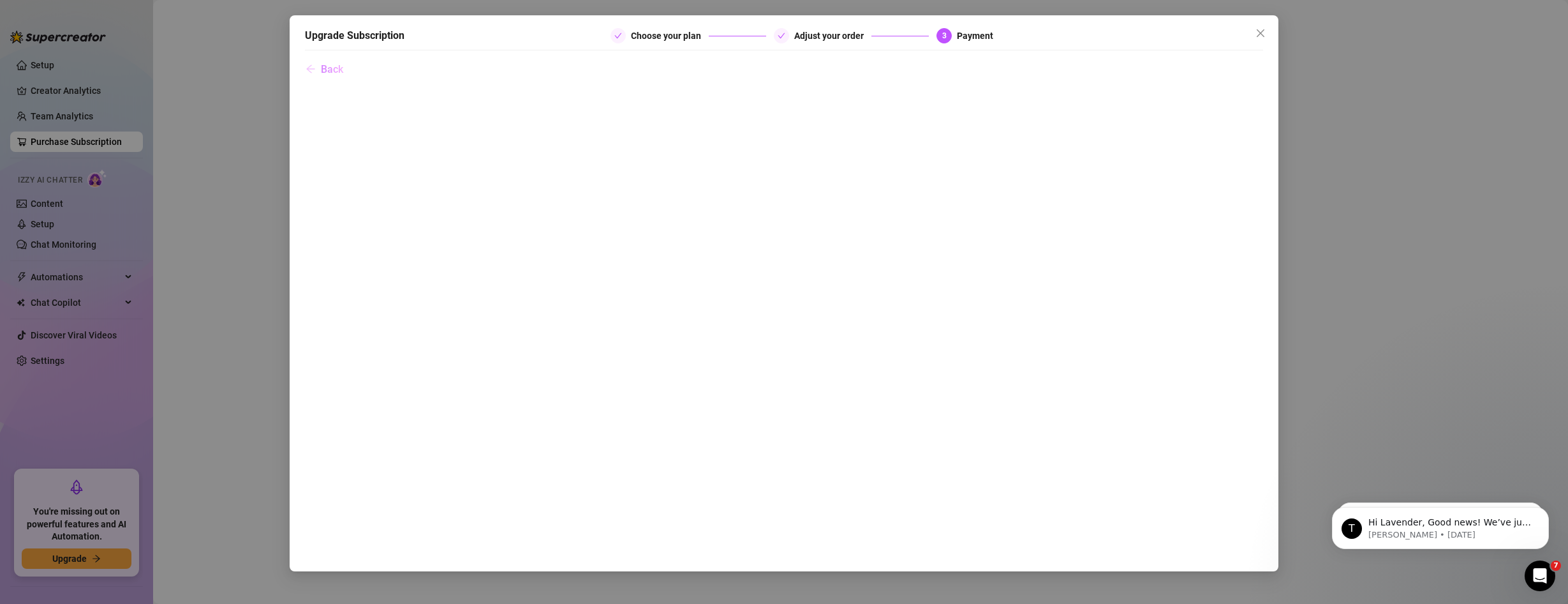
click at [341, 64] on span "Back" at bounding box center [332, 70] width 22 height 12
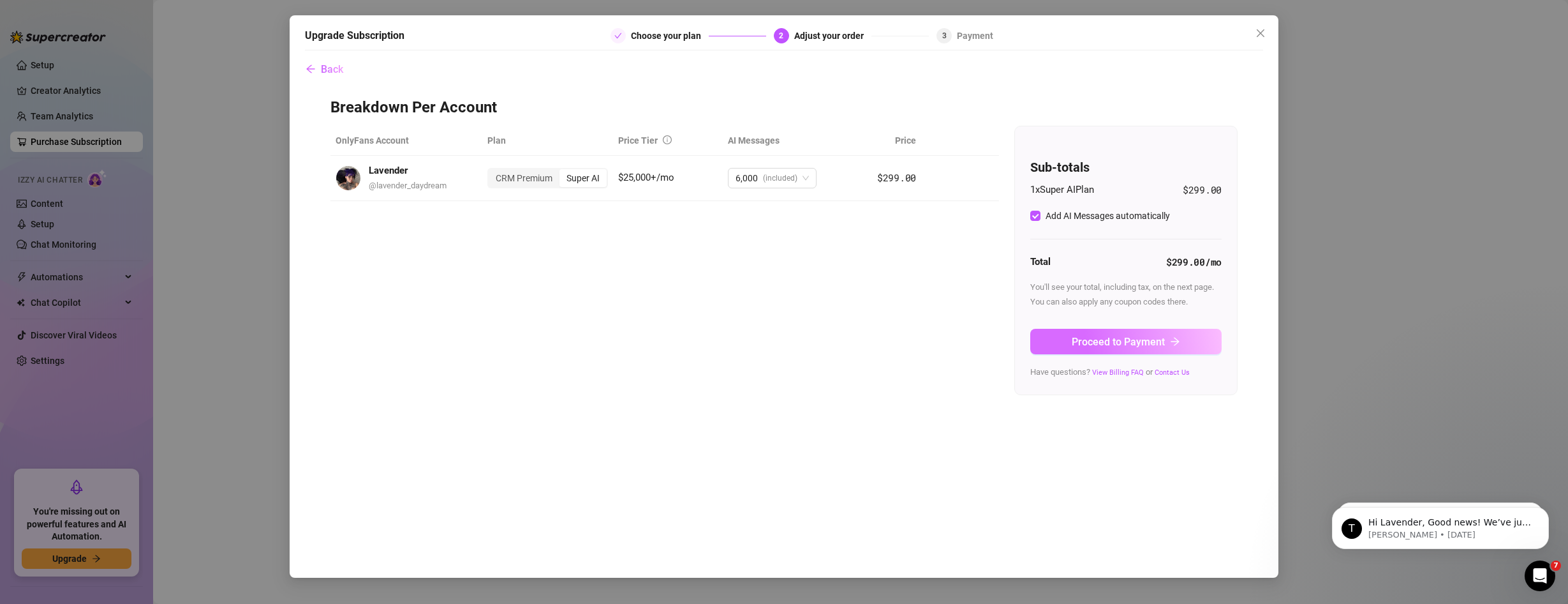
click at [1152, 340] on span "Proceed to Payment" at bounding box center [1119, 342] width 94 height 12
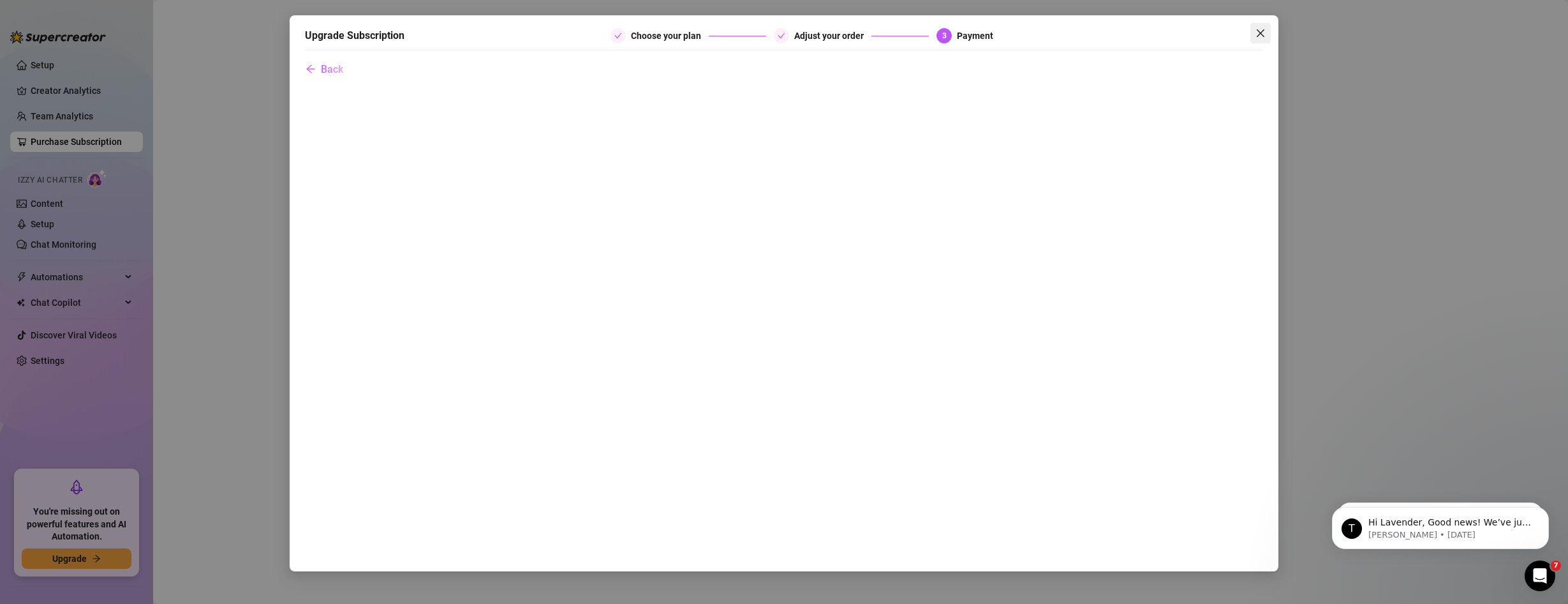
click at [1259, 34] on icon "close" at bounding box center [1261, 34] width 11 height 11
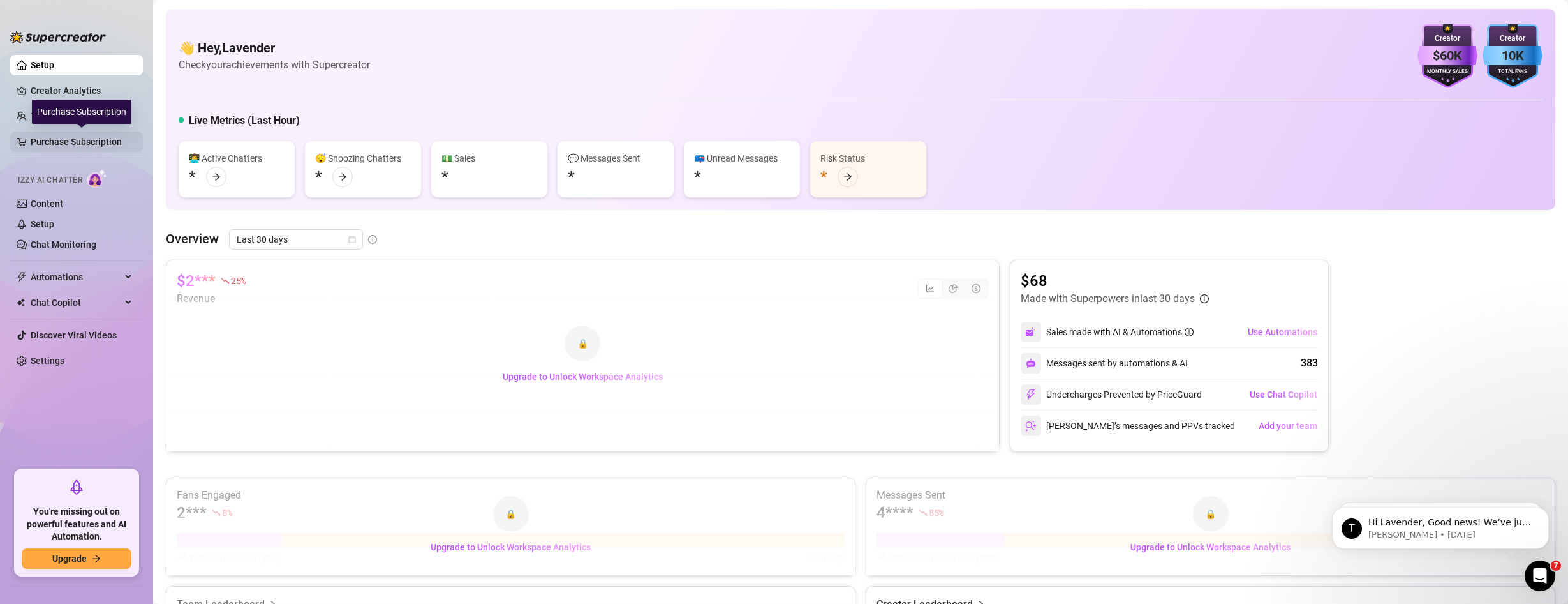
click at [49, 142] on link "Purchase Subscription" at bounding box center [82, 141] width 102 height 20
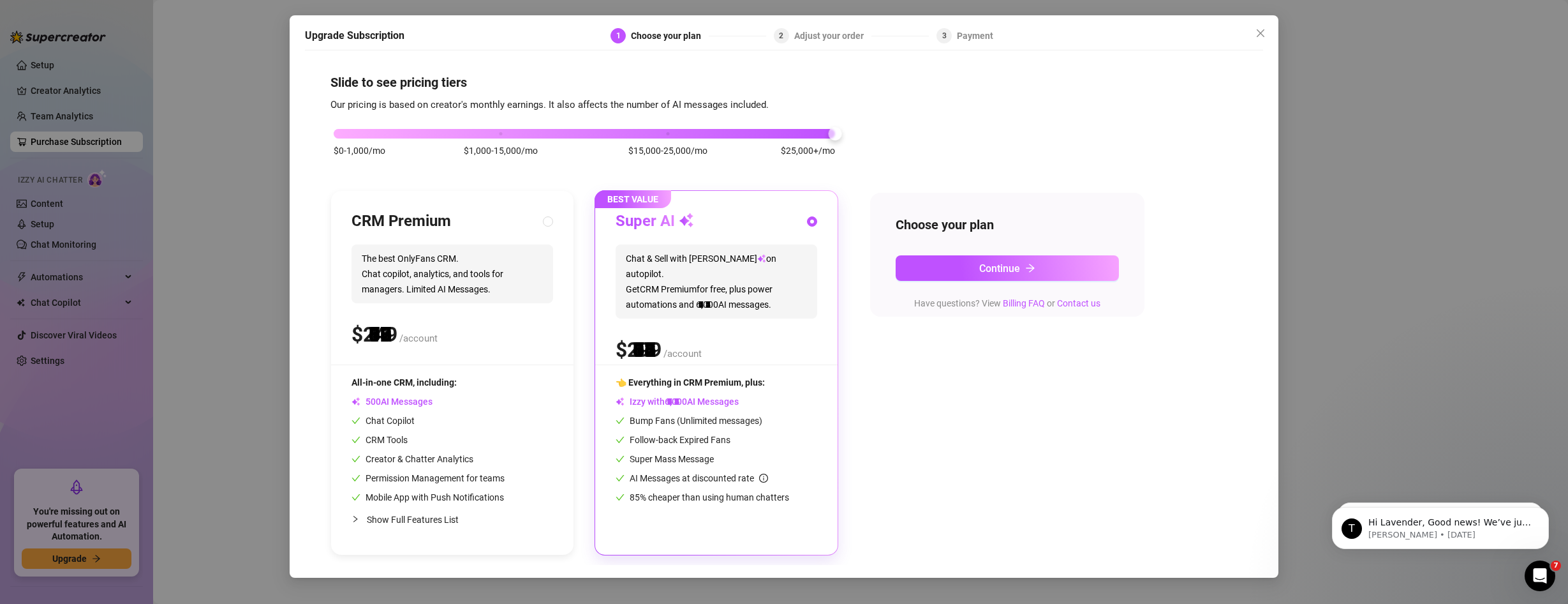
click at [821, 129] on div "$0-1,000/mo $1,000-15,000/mo $15,000-25,000/mo $25,000+/mo" at bounding box center [584, 130] width 501 height 8
click at [992, 268] on span "Continue" at bounding box center [1000, 268] width 41 height 12
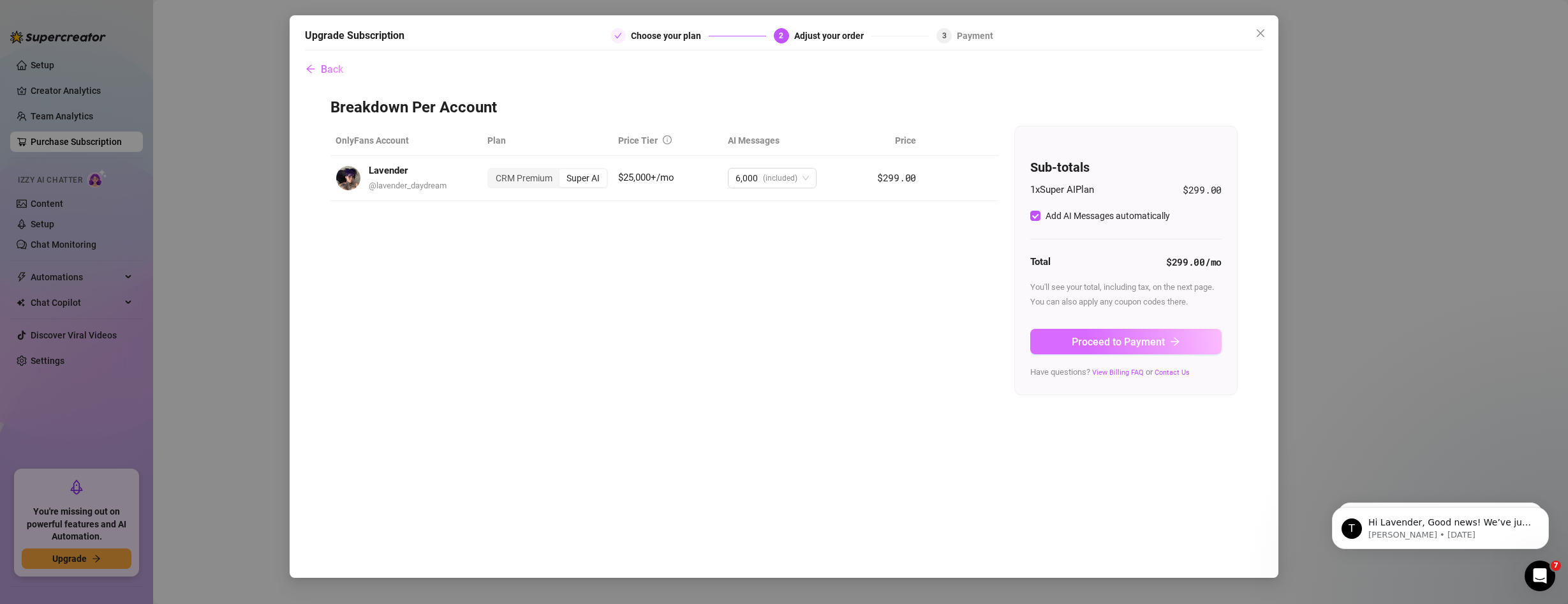
click at [1096, 333] on button "Proceed to Payment" at bounding box center [1126, 341] width 191 height 26
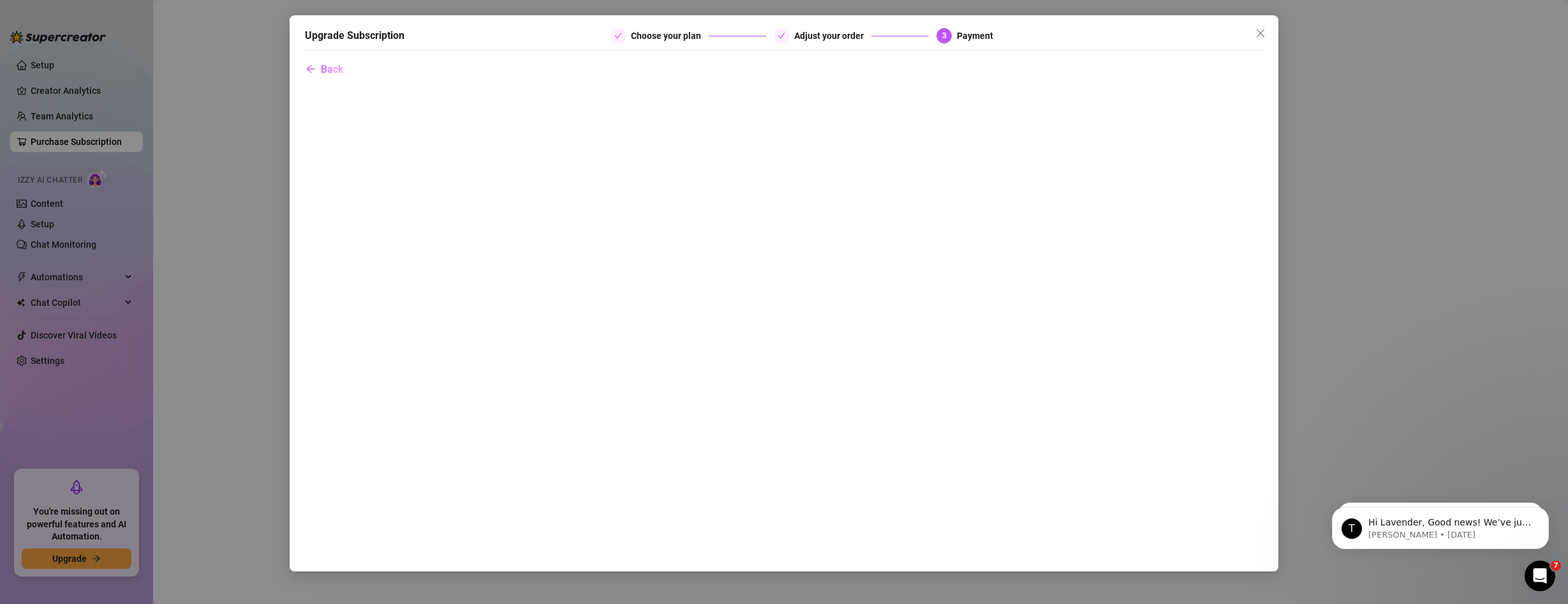
click at [1421, 289] on div "Upgrade Subscription Choose your plan Adjust your order 3 Payment Back" at bounding box center [784, 302] width 1568 height 604
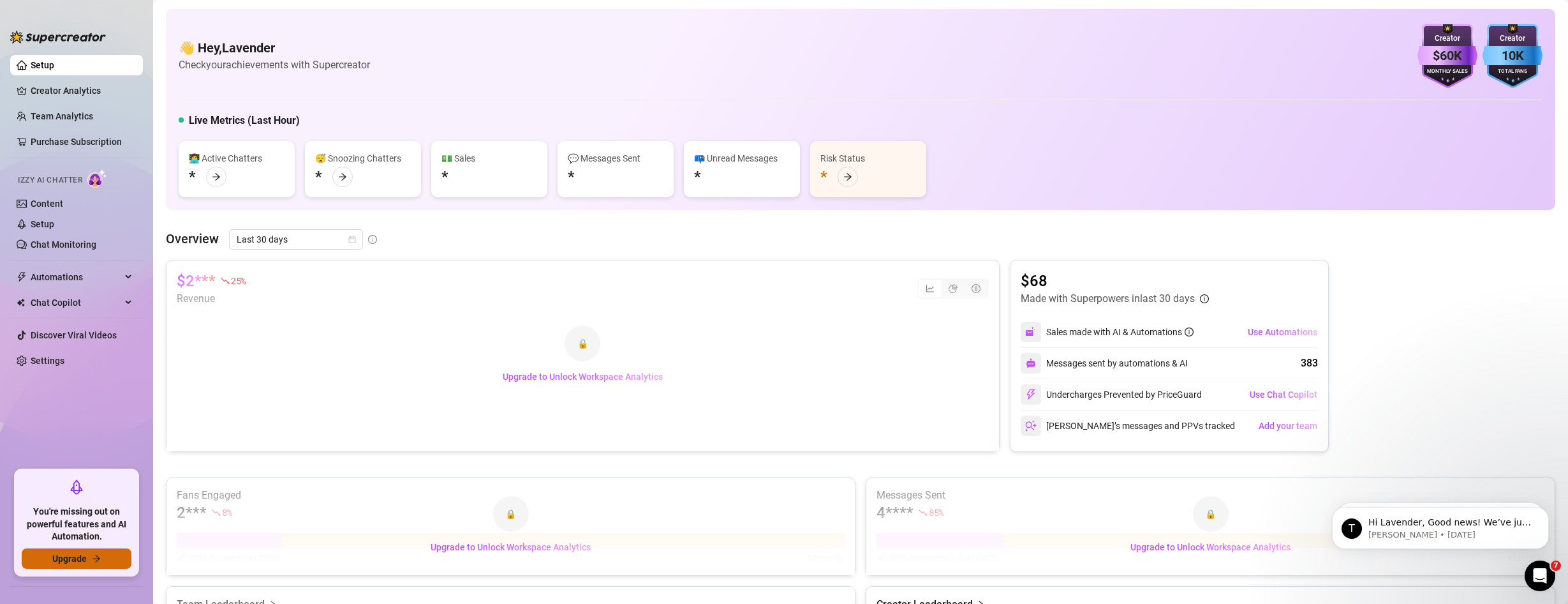
click at [81, 559] on span "Upgrade" at bounding box center [69, 559] width 34 height 11
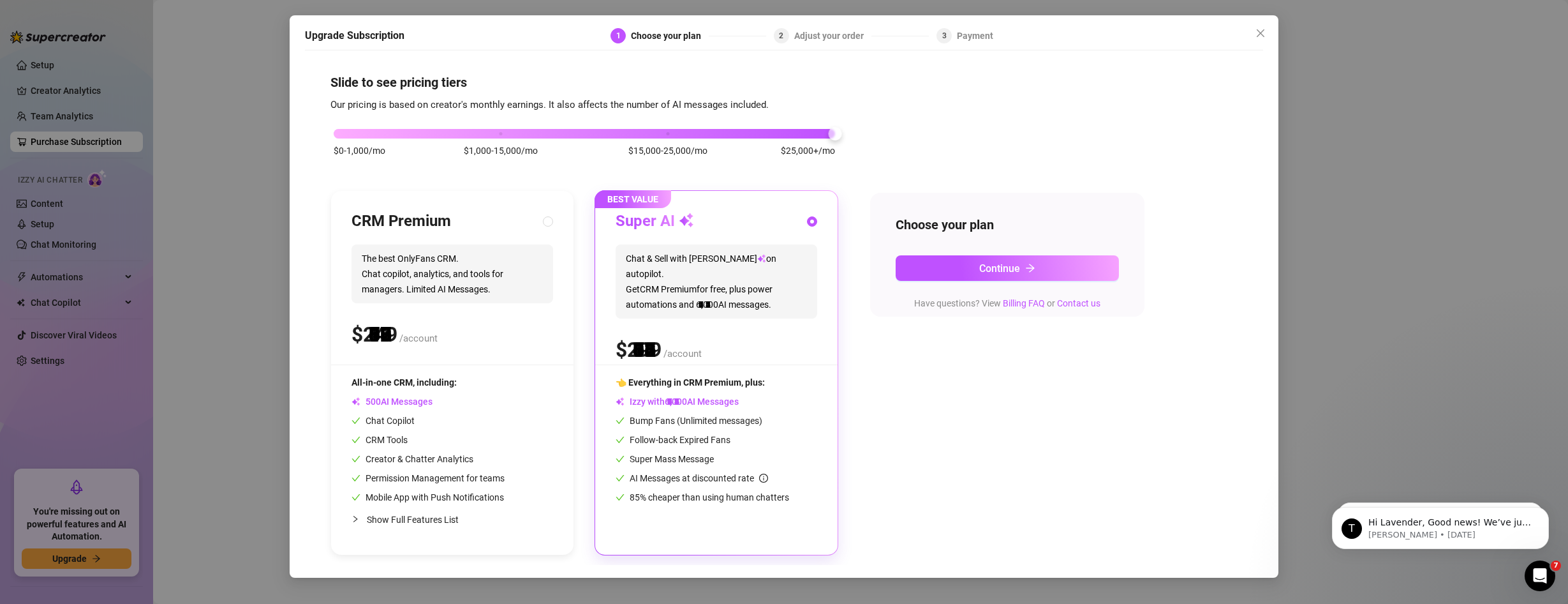
click at [799, 128] on div "$0-1,000/mo $1,000-15,000/mo $15,000-25,000/mo $25,000+/mo" at bounding box center [584, 130] width 501 height 8
click at [1043, 274] on button "Continue" at bounding box center [1007, 268] width 223 height 26
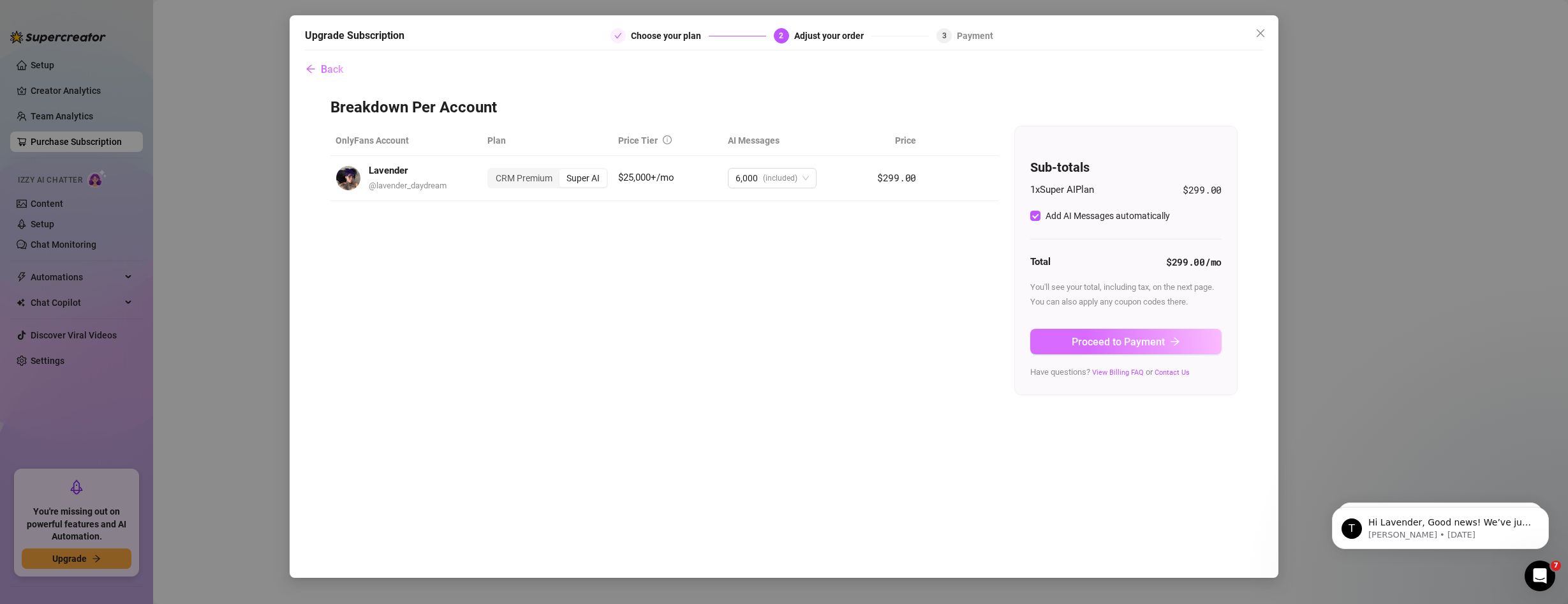
click at [1068, 329] on button "Proceed to Payment" at bounding box center [1126, 341] width 191 height 26
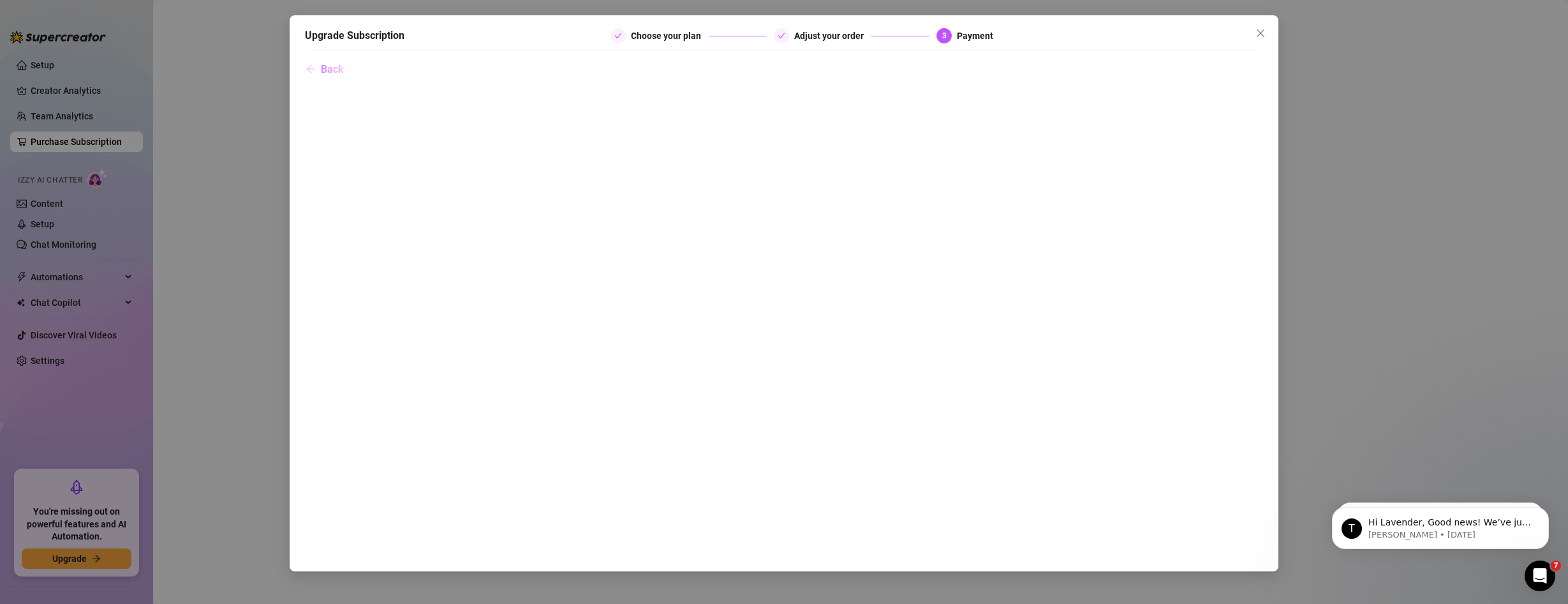
click at [321, 64] on span "Back" at bounding box center [332, 70] width 22 height 12
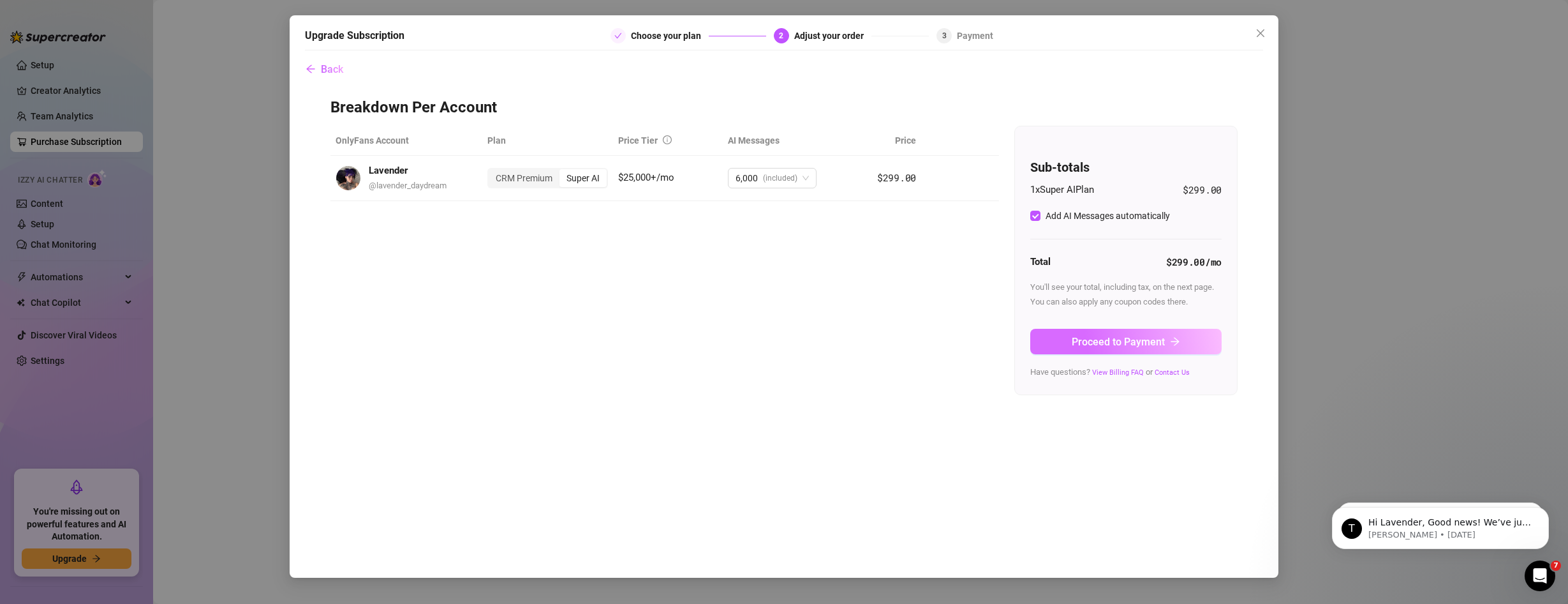
click at [1167, 351] on button "Proceed to Payment" at bounding box center [1126, 341] width 191 height 26
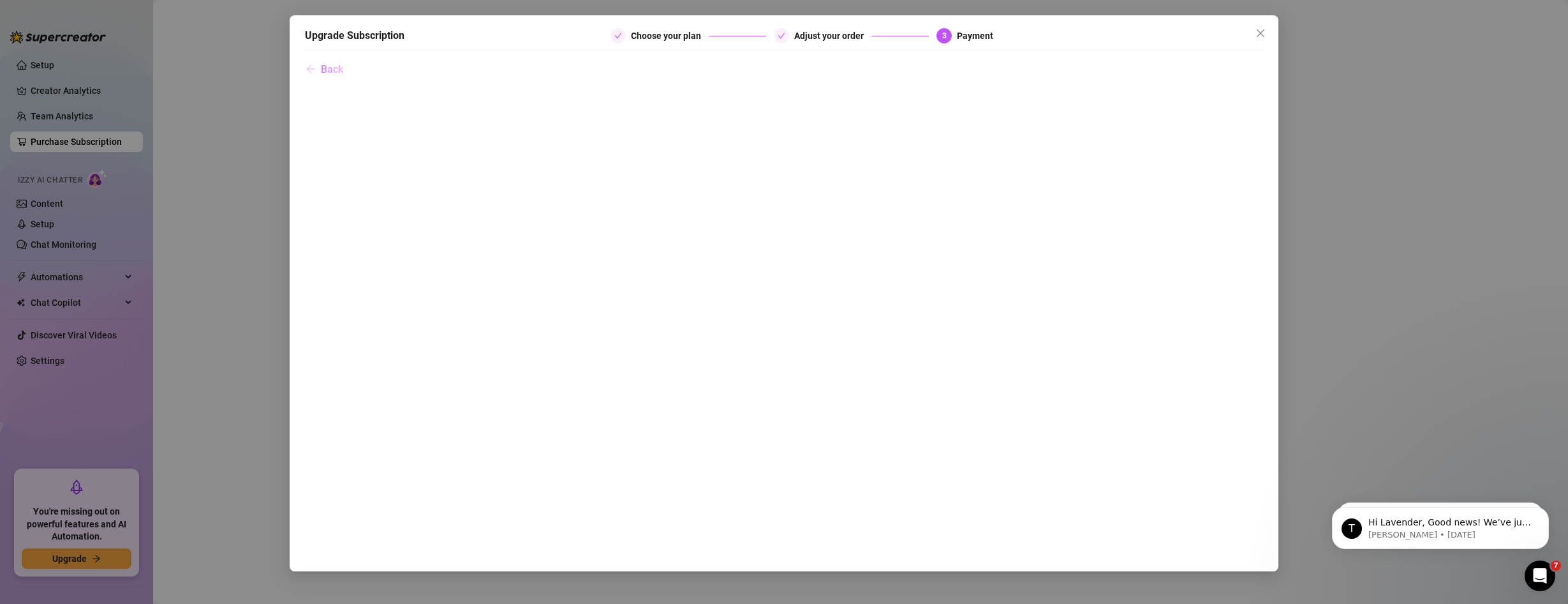
click at [329, 77] on button "Back" at bounding box center [325, 69] width 39 height 26
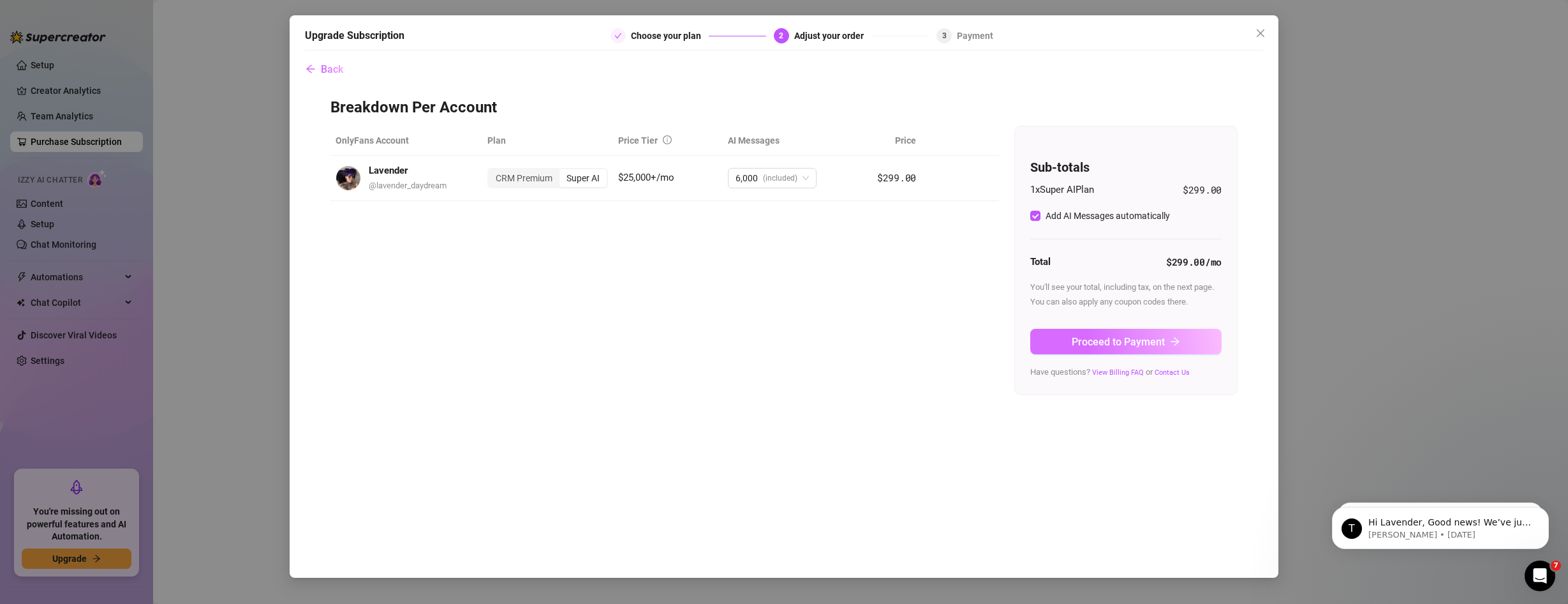
click at [1178, 344] on icon "arrow-right" at bounding box center [1175, 342] width 11 height 11
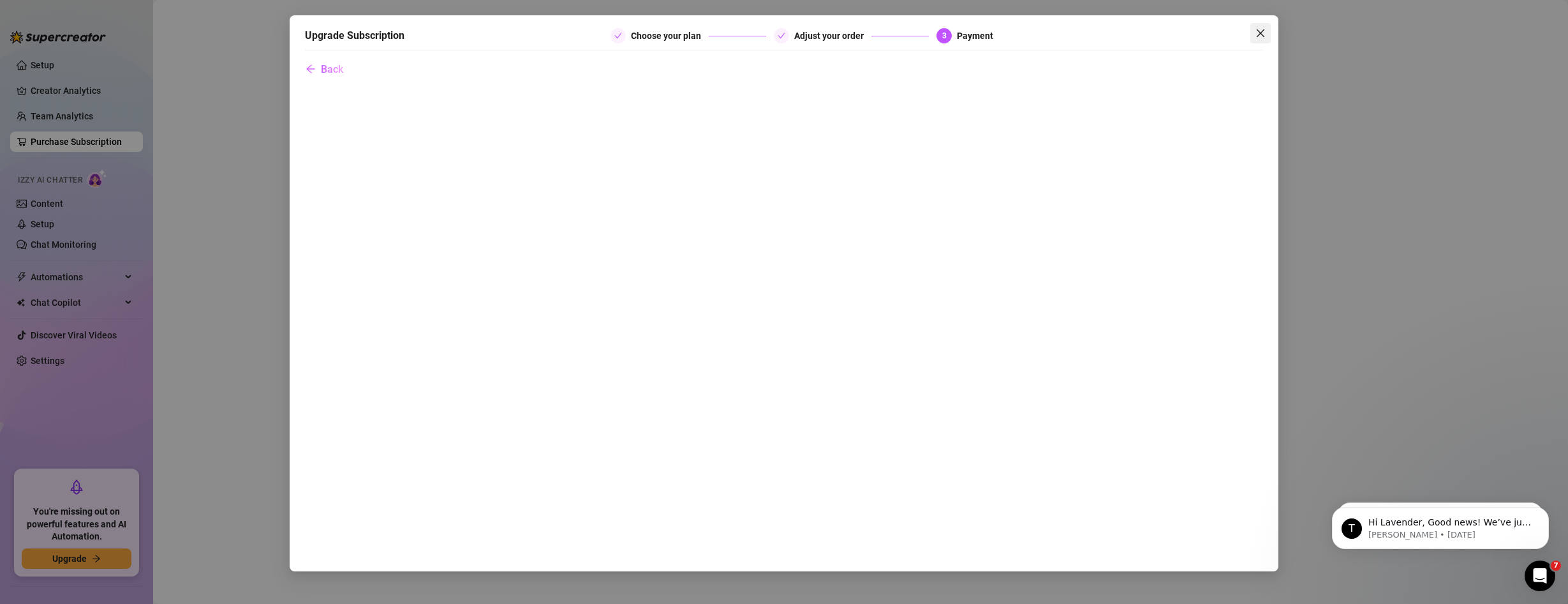
click at [1257, 35] on icon "close" at bounding box center [1260, 33] width 8 height 8
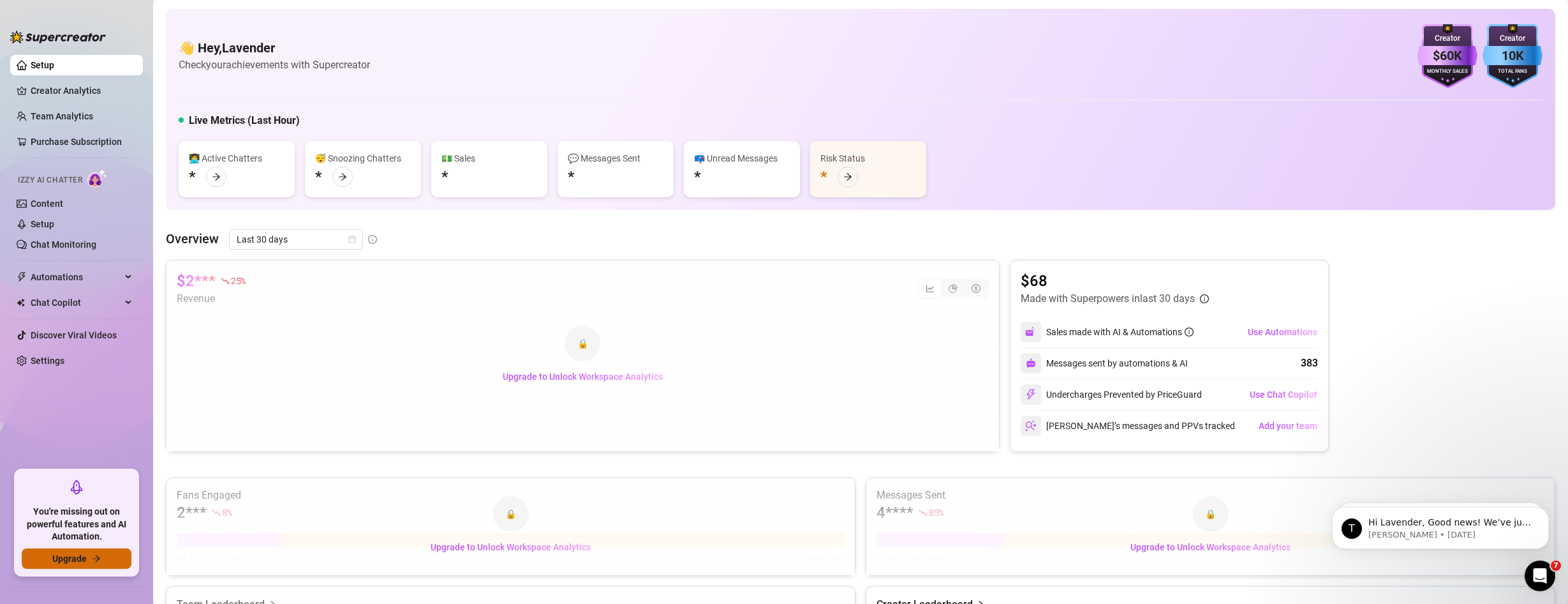
click at [85, 554] on span "Upgrade" at bounding box center [69, 559] width 34 height 11
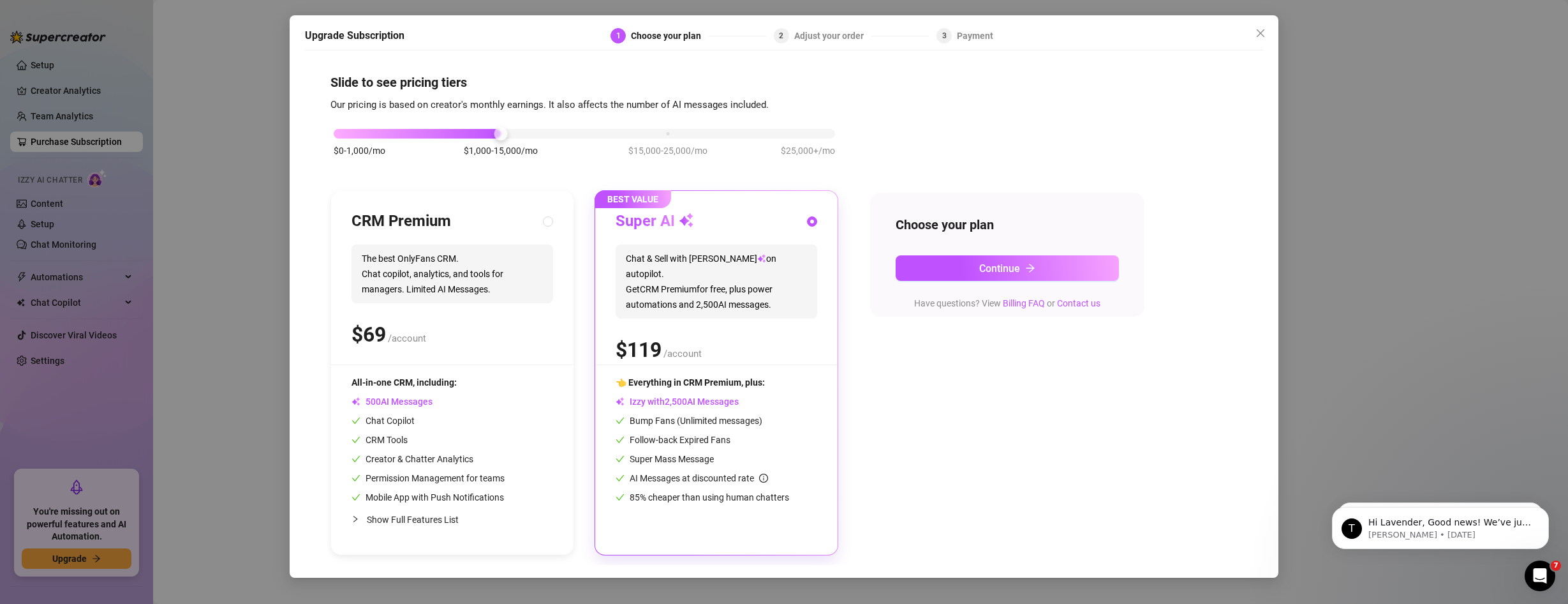
click at [810, 132] on div "$0-1,000/mo $1,000-15,000/mo $15,000-25,000/mo $25,000+/mo" at bounding box center [584, 130] width 501 height 8
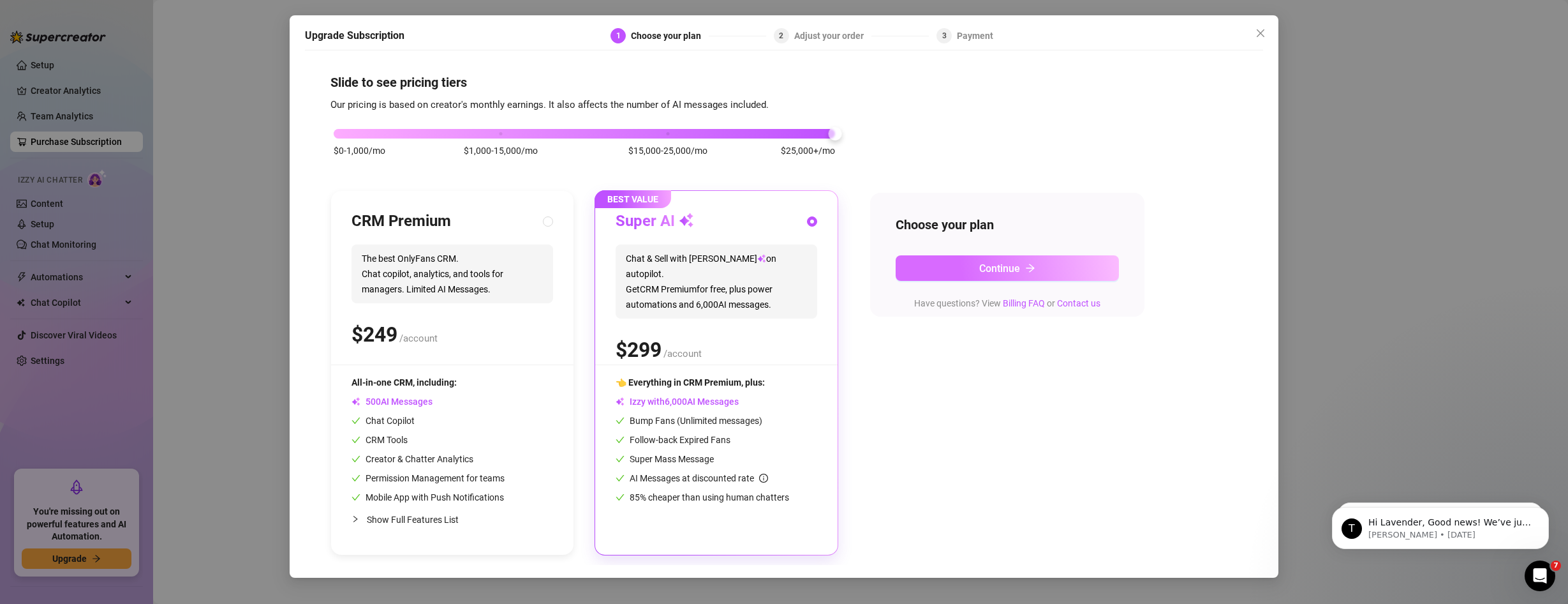
click at [1013, 276] on button "Continue" at bounding box center [1007, 268] width 223 height 26
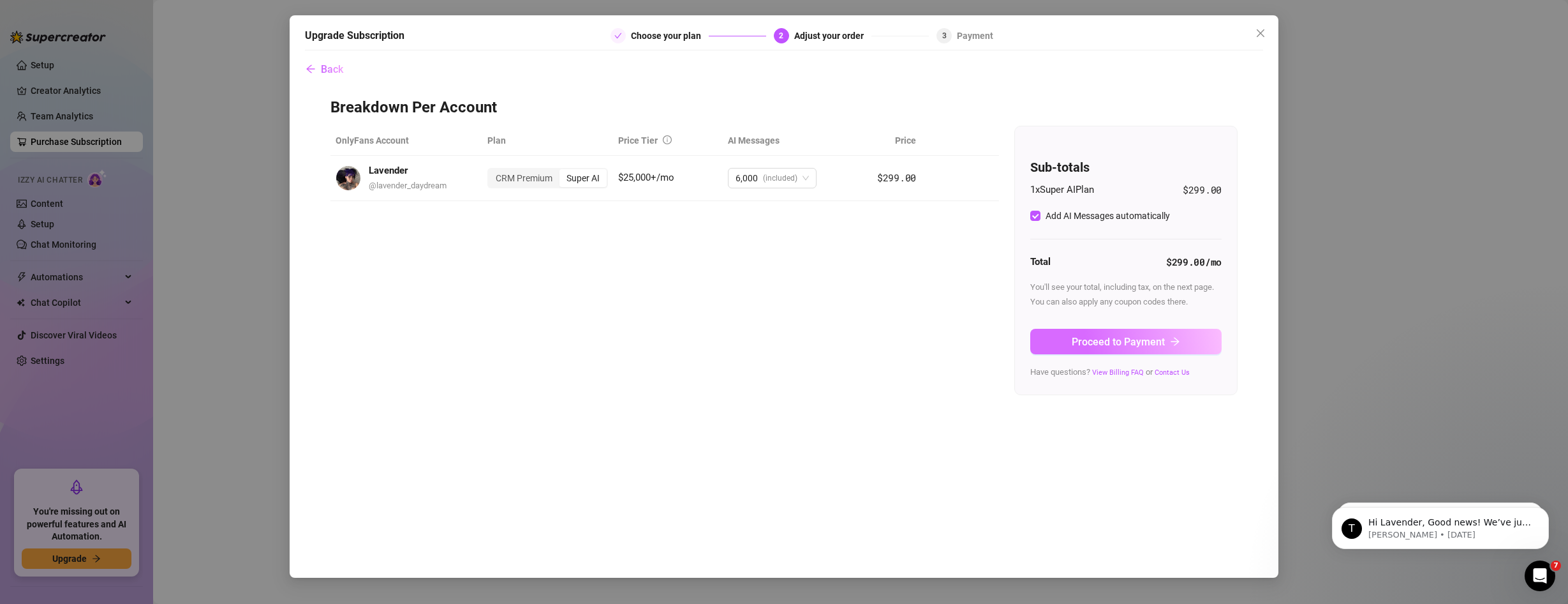
click at [1093, 344] on span "Proceed to Payment" at bounding box center [1119, 342] width 94 height 12
